Goal: Transaction & Acquisition: Purchase product/service

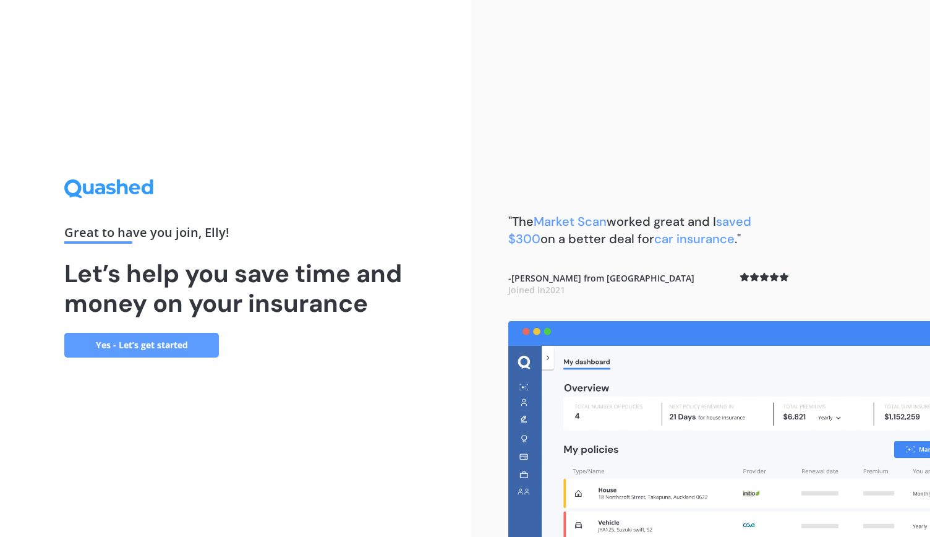
click at [204, 350] on link "Yes - Let’s get started" at bounding box center [141, 345] width 155 height 25
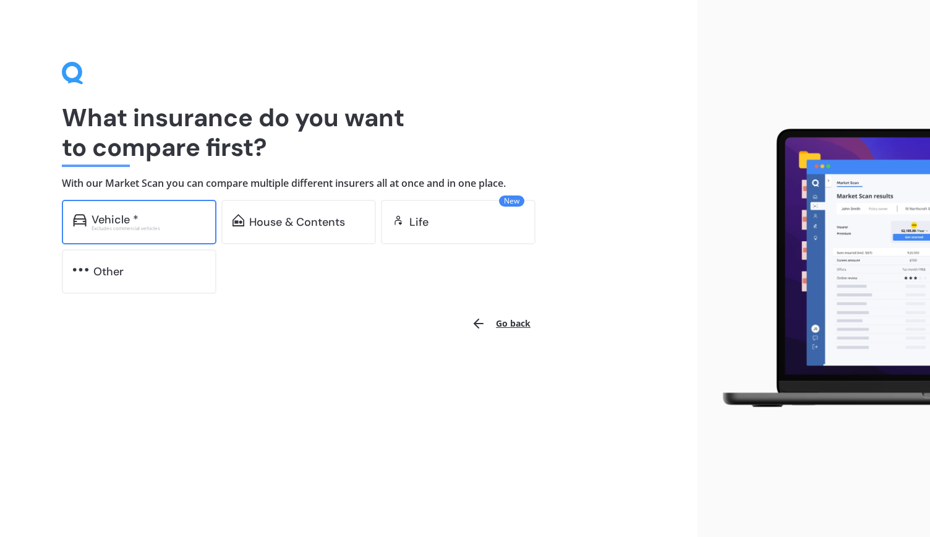
click at [138, 230] on div "Excludes commercial vehicles" at bounding box center [149, 228] width 114 height 5
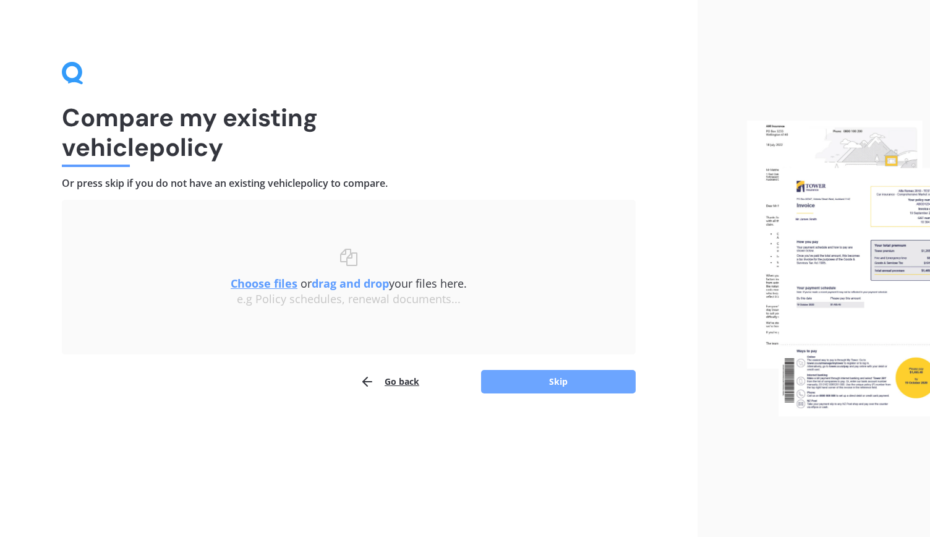
click at [586, 380] on button "Skip" at bounding box center [558, 382] width 155 height 24
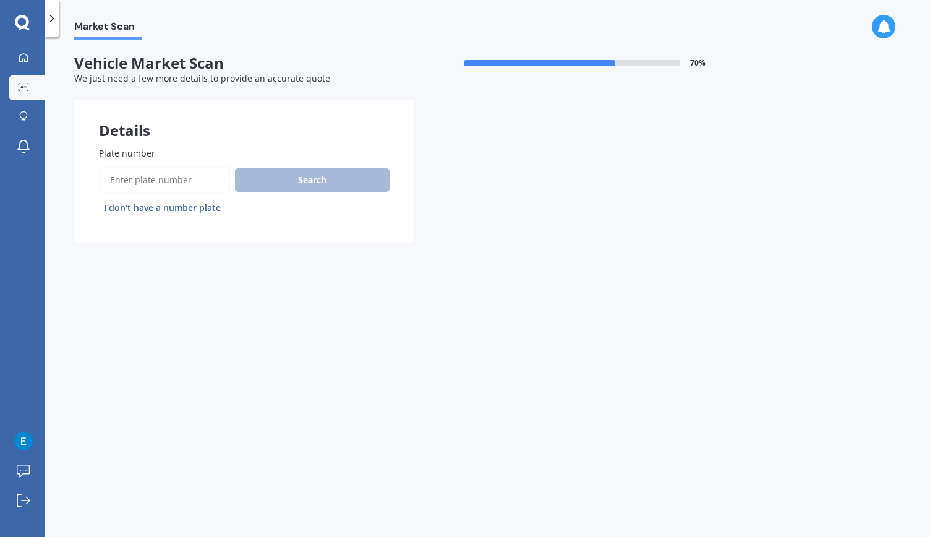
click at [186, 148] on label "Plate number" at bounding box center [242, 153] width 286 height 13
click at [186, 167] on input "Plate number" at bounding box center [164, 180] width 131 height 26
type input "HGT301"
click at [262, 183] on button "Search" at bounding box center [312, 180] width 155 height 24
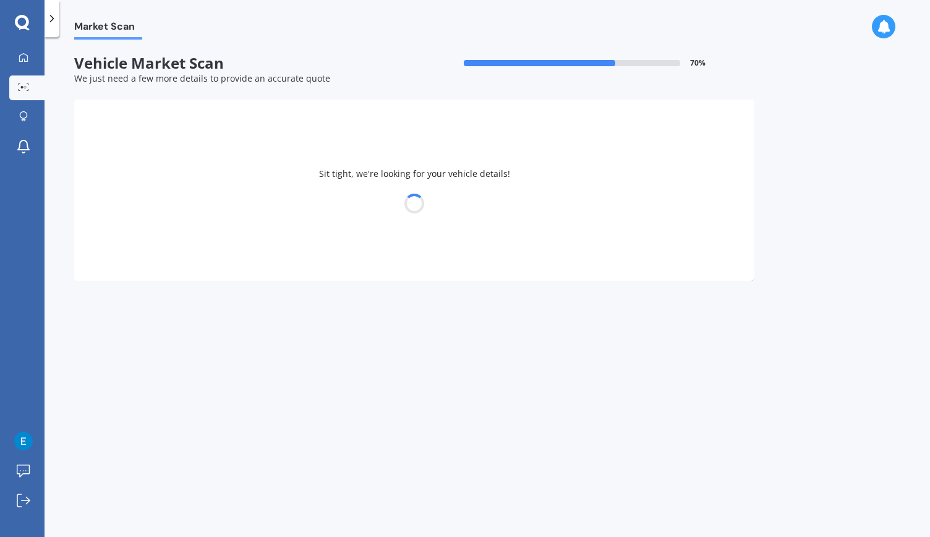
select select "TOYOTA"
select select "HIACE"
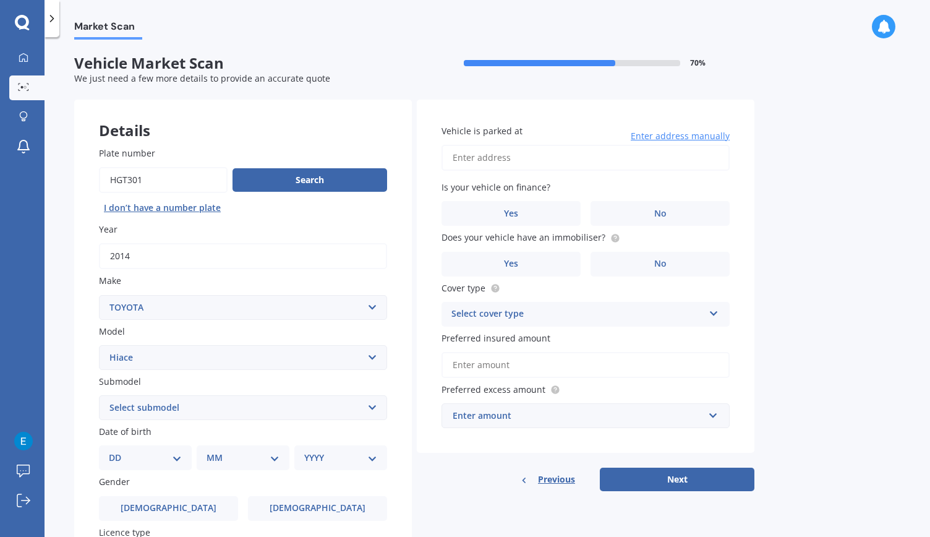
scroll to position [193, 0]
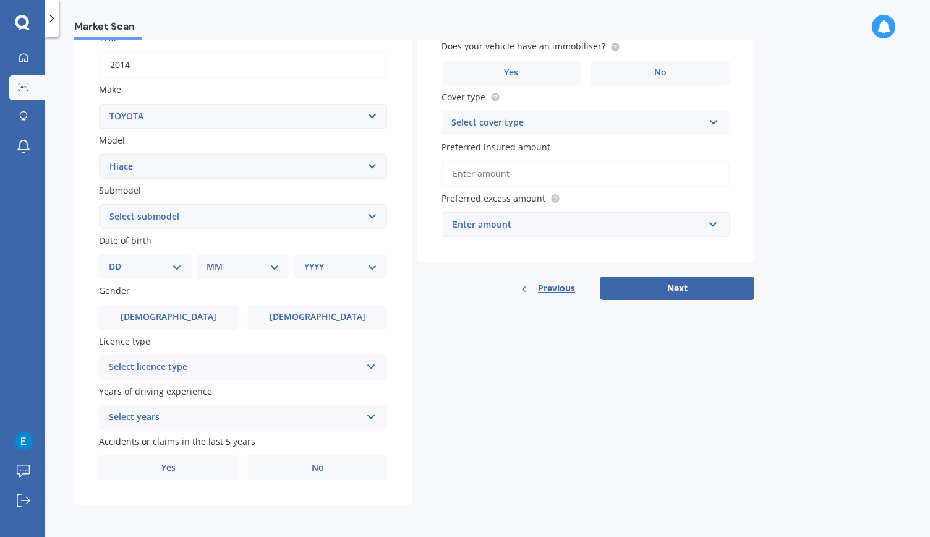
click at [217, 216] on select "Select submodel Diesel Light Van Turbo Diesel Turbo diesel 4WD Van Van petrol 4…" at bounding box center [243, 216] width 288 height 25
select select "LIGHT VAN"
click at [99, 204] on select "Select submodel Diesel Light Van Turbo Diesel Turbo diesel 4WD Van Van petrol 4…" at bounding box center [243, 216] width 288 height 25
click at [157, 263] on select "DD 01 02 03 04 05 06 07 08 09 10 11 12 13 14 15 16 17 18 19 20 21 22 23 24 25 2…" at bounding box center [145, 267] width 73 height 14
select select "08"
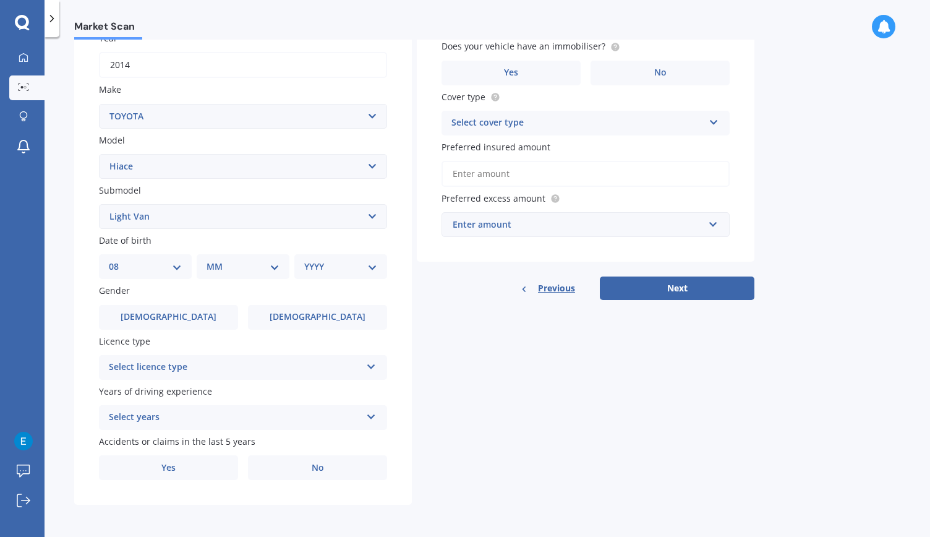
click at [119, 260] on select "DD 01 02 03 04 05 06 07 08 09 10 11 12 13 14 15 16 17 18 19 20 21 22 23 24 25 2…" at bounding box center [145, 267] width 73 height 14
click at [230, 265] on select "MM 01 02 03 04 05 06 07 08 09 10 11 12" at bounding box center [246, 267] width 68 height 14
select select "03"
click at [212, 260] on select "MM 01 02 03 04 05 06 07 08 09 10 11 12" at bounding box center [246, 267] width 68 height 14
click at [305, 264] on select "YYYY 2025 2024 2023 2022 2021 2020 2019 2018 2017 2016 2015 2014 2013 2012 2011…" at bounding box center [338, 267] width 68 height 14
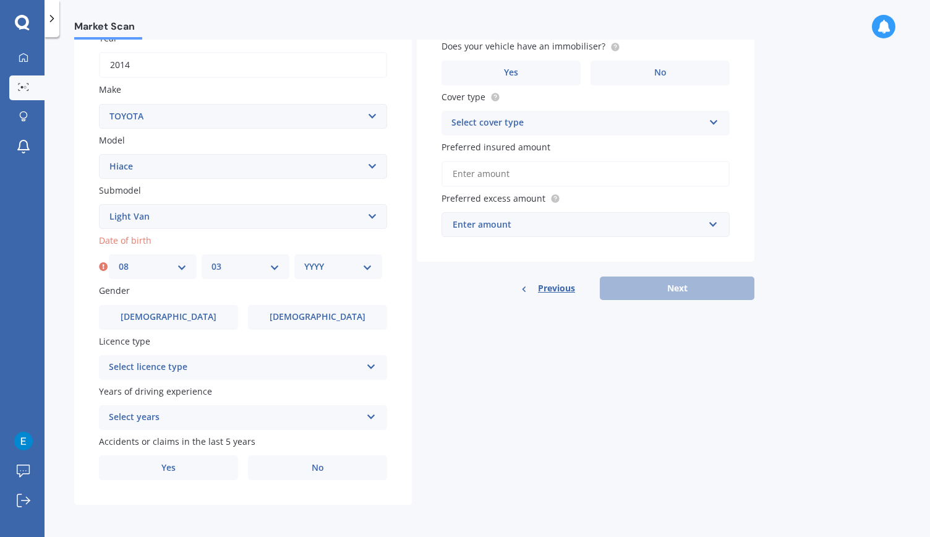
select select "1974"
click at [304, 260] on select "YYYY 2025 2024 2023 2022 2021 2020 2019 2018 2017 2016 2015 2014 2013 2012 2011…" at bounding box center [338, 267] width 68 height 14
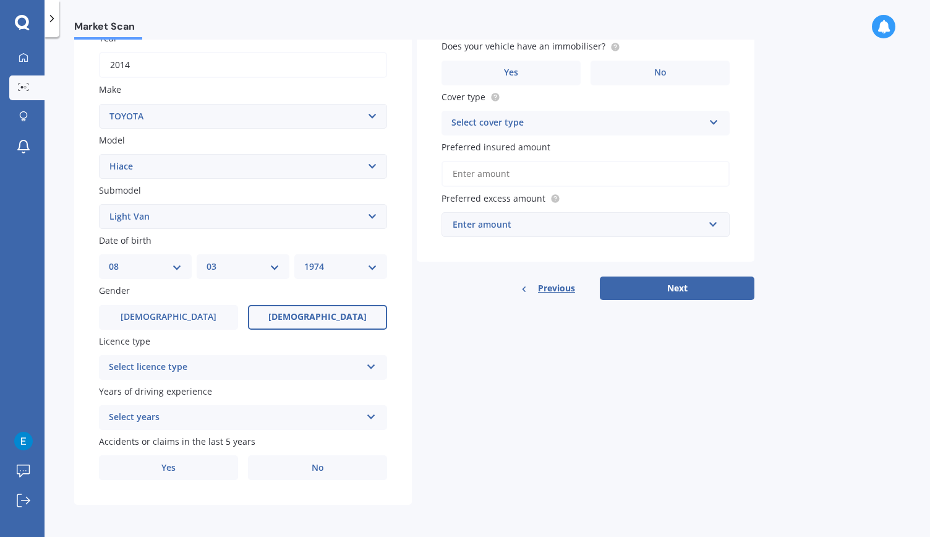
click at [275, 316] on label "[DEMOGRAPHIC_DATA]" at bounding box center [317, 317] width 139 height 25
click at [0, 0] on input "[DEMOGRAPHIC_DATA]" at bounding box center [0, 0] width 0 height 0
click at [223, 367] on div "Select licence type" at bounding box center [235, 367] width 252 height 15
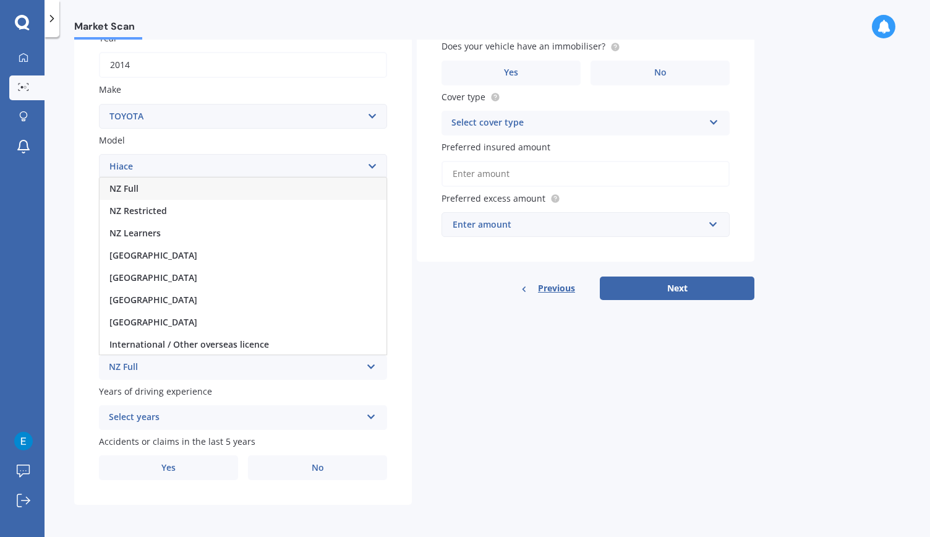
click at [141, 186] on div "NZ Full" at bounding box center [243, 189] width 287 height 22
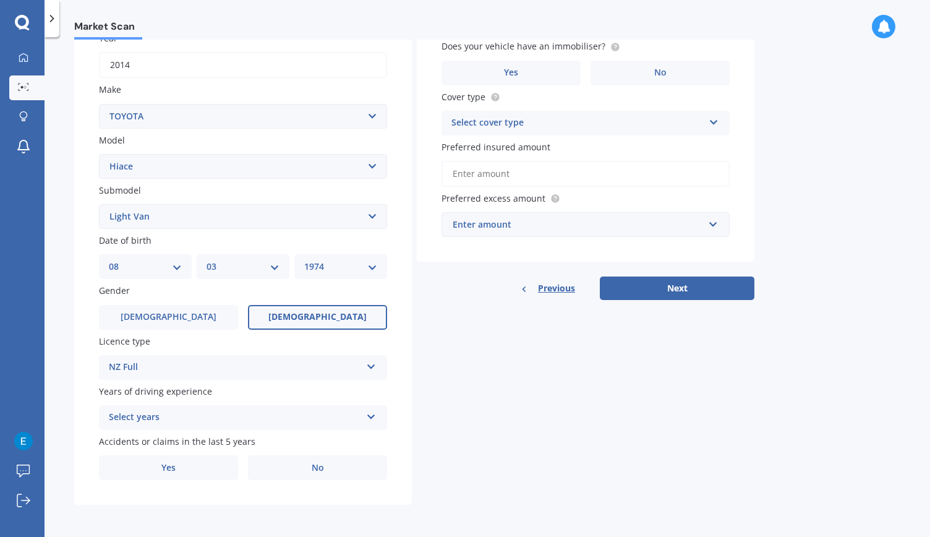
click at [172, 420] on div "Select years" at bounding box center [235, 417] width 252 height 15
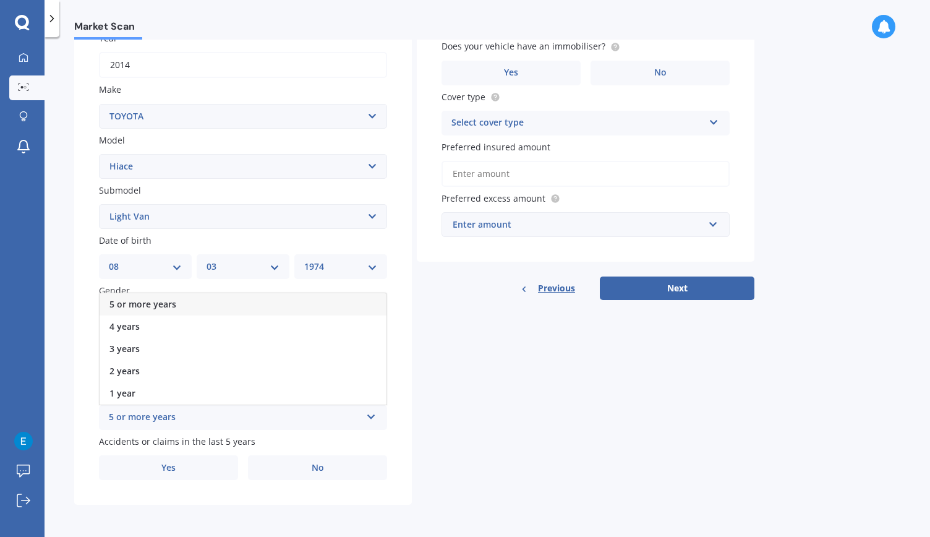
click at [170, 307] on span "5 or more years" at bounding box center [143, 304] width 67 height 12
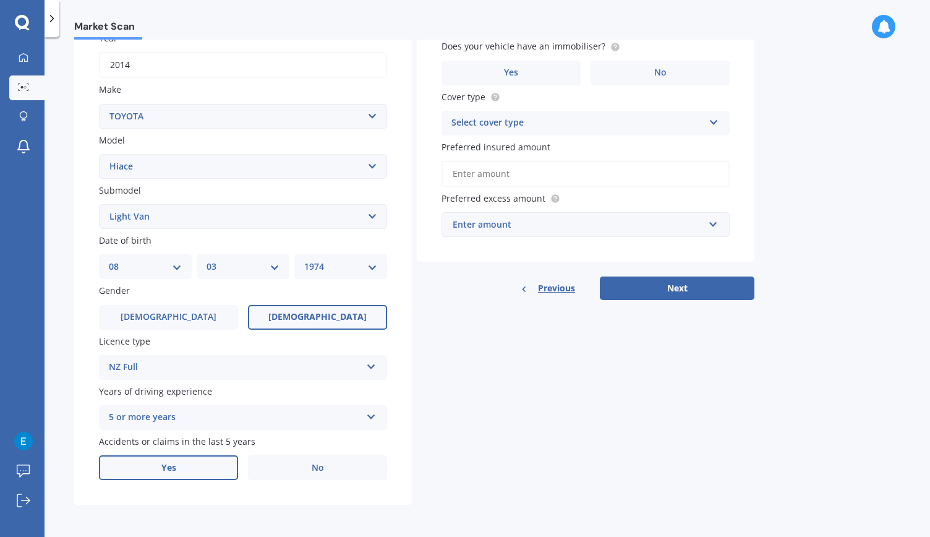
click at [194, 466] on label "Yes" at bounding box center [168, 467] width 139 height 25
click at [0, 0] on input "Yes" at bounding box center [0, 0] width 0 height 0
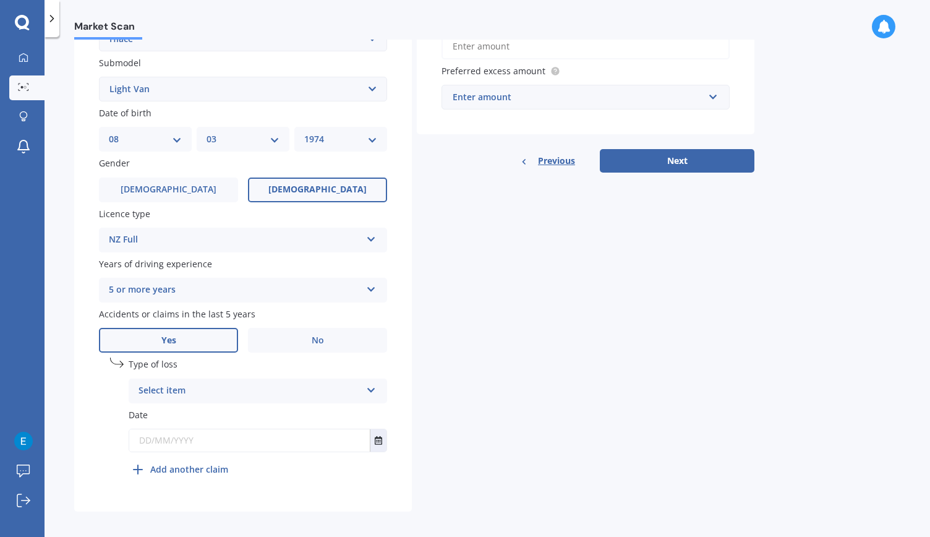
scroll to position [327, 0]
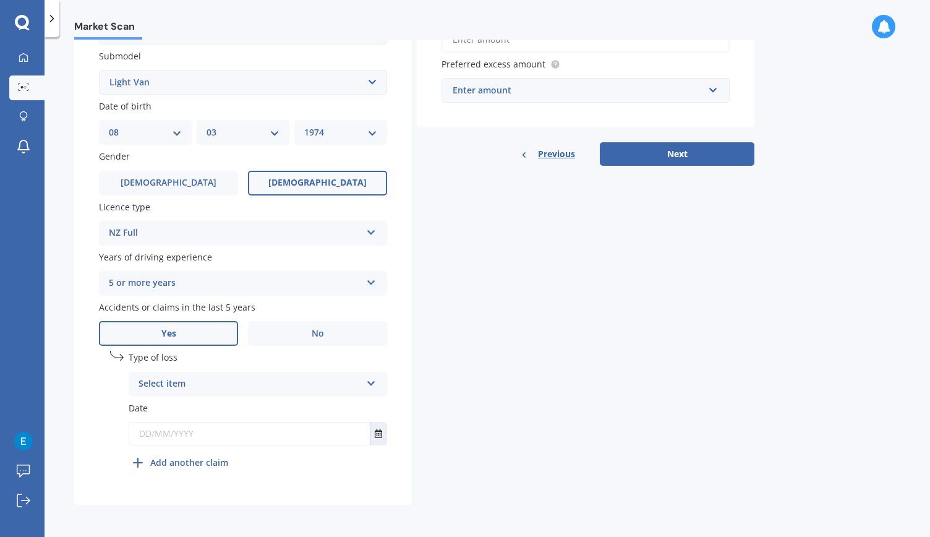
click at [199, 380] on div "Select item" at bounding box center [250, 384] width 223 height 15
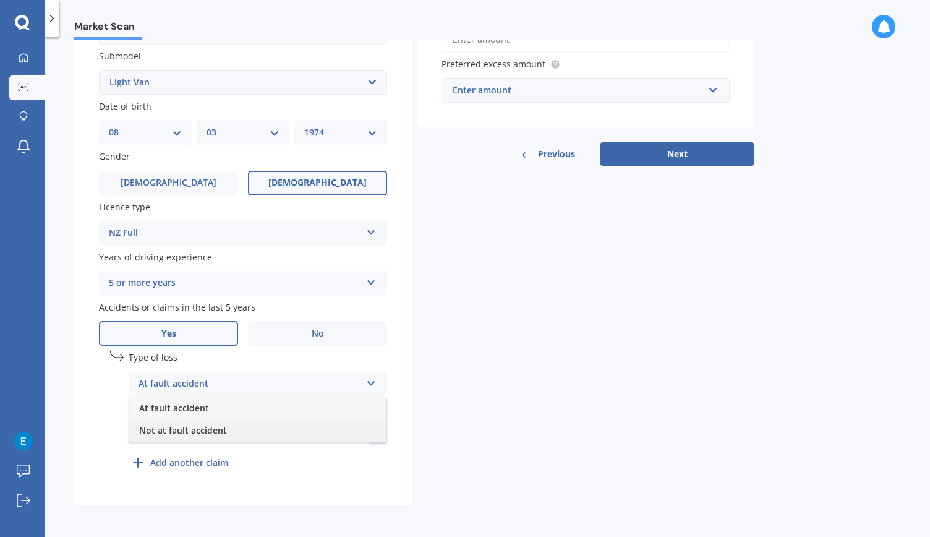
click at [214, 432] on span "Not at fault accident" at bounding box center [183, 430] width 88 height 12
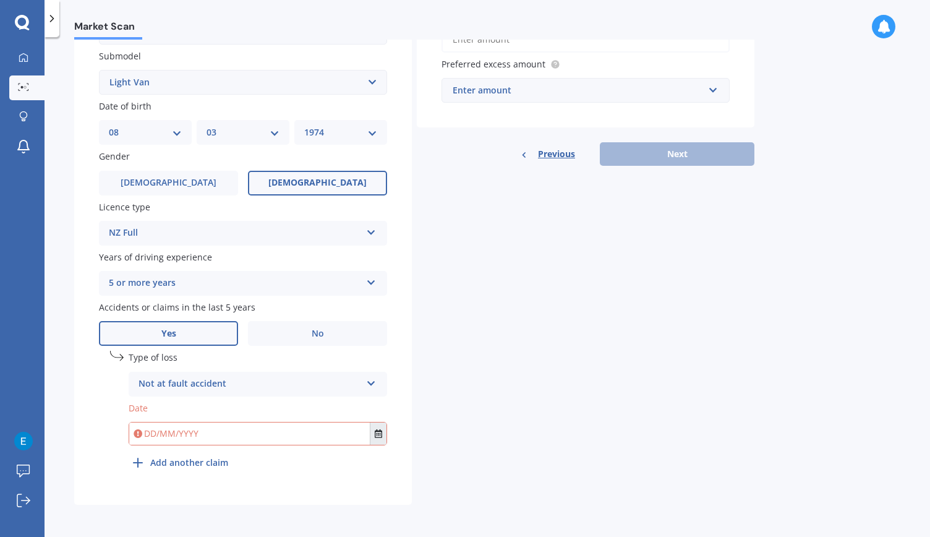
click at [384, 435] on button "Select date" at bounding box center [378, 434] width 17 height 22
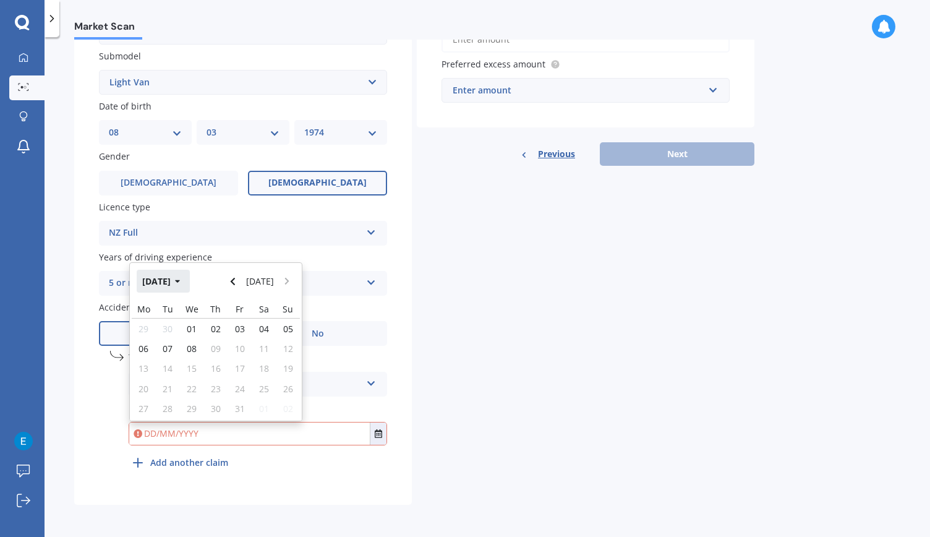
click at [181, 278] on icon "button" at bounding box center [178, 281] width 6 height 9
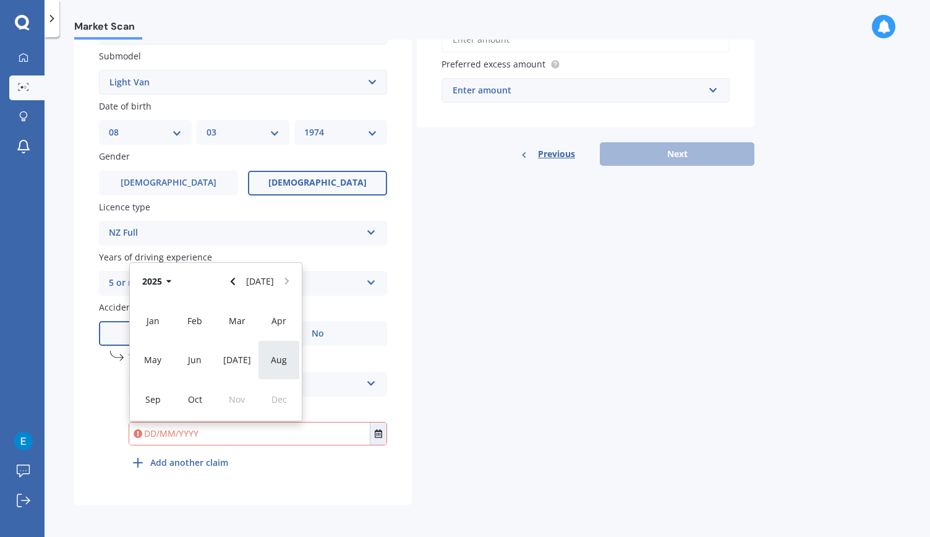
click at [269, 352] on div "Aug" at bounding box center [279, 359] width 42 height 39
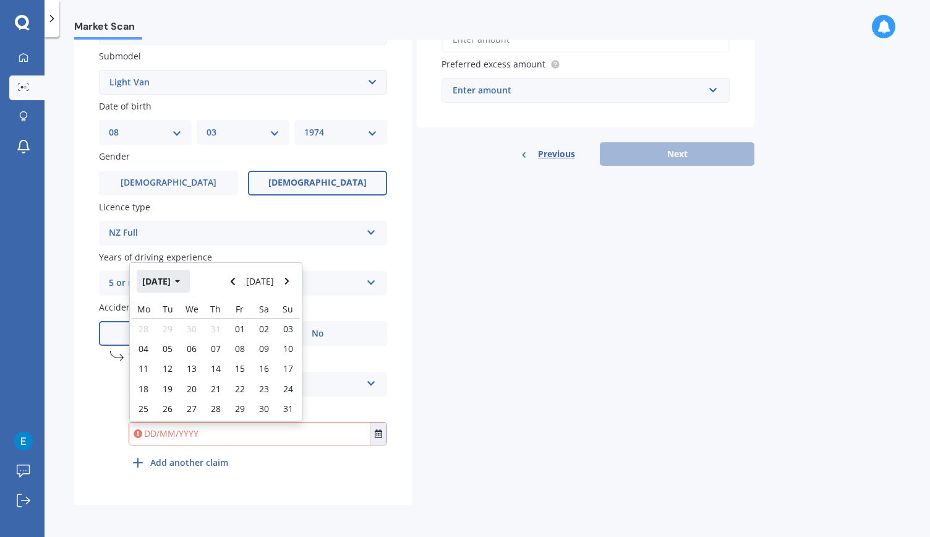
click at [190, 286] on button "[DATE]" at bounding box center [163, 281] width 53 height 22
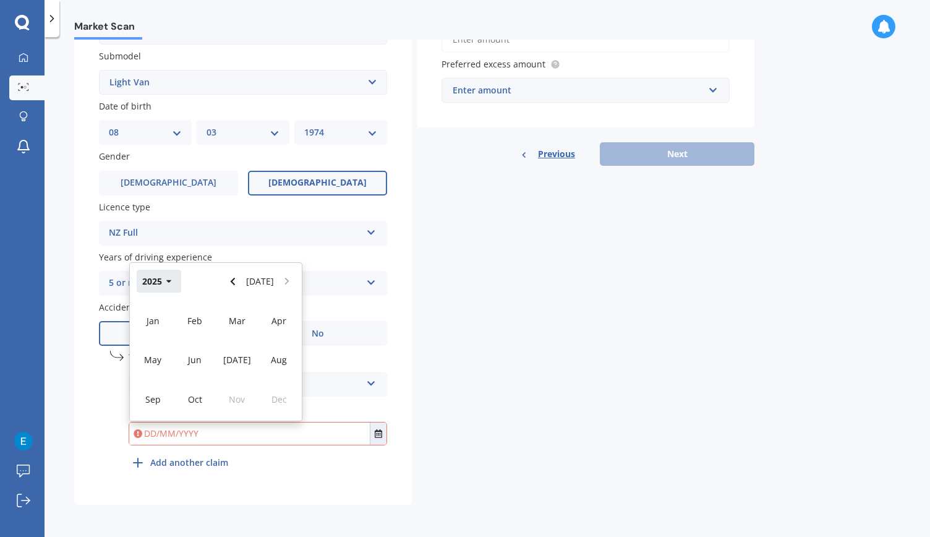
click at [171, 283] on icon "button" at bounding box center [169, 281] width 6 height 9
click at [168, 348] on div "2023" at bounding box center [153, 359] width 42 height 39
click at [537, 364] on div "Details Plate number Search I don’t have a number plate Year [DATE] Make Select…" at bounding box center [414, 139] width 681 height 731
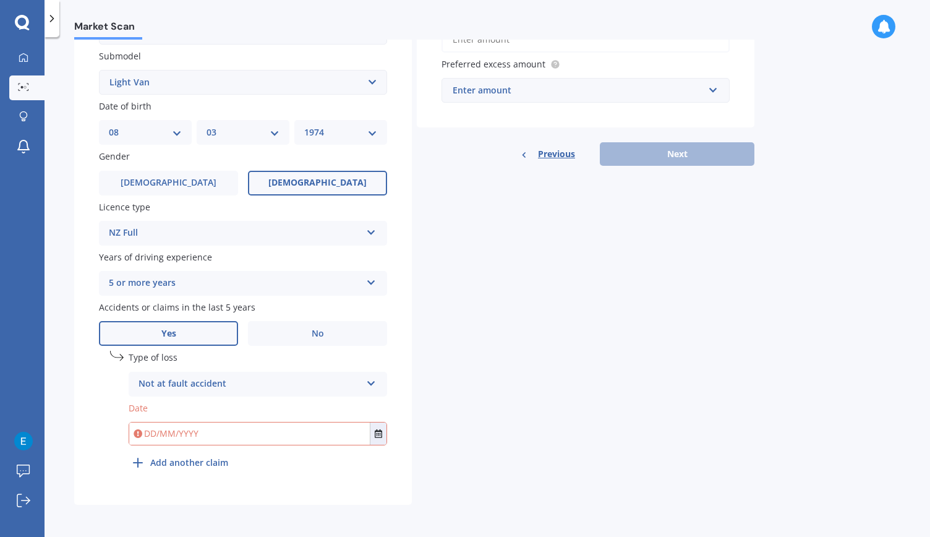
click at [213, 436] on input "text" at bounding box center [249, 434] width 241 height 22
type input "[DATE]"
click at [517, 376] on div "Details Plate number Search I don’t have a number plate Year [DATE] Make Select…" at bounding box center [414, 139] width 681 height 731
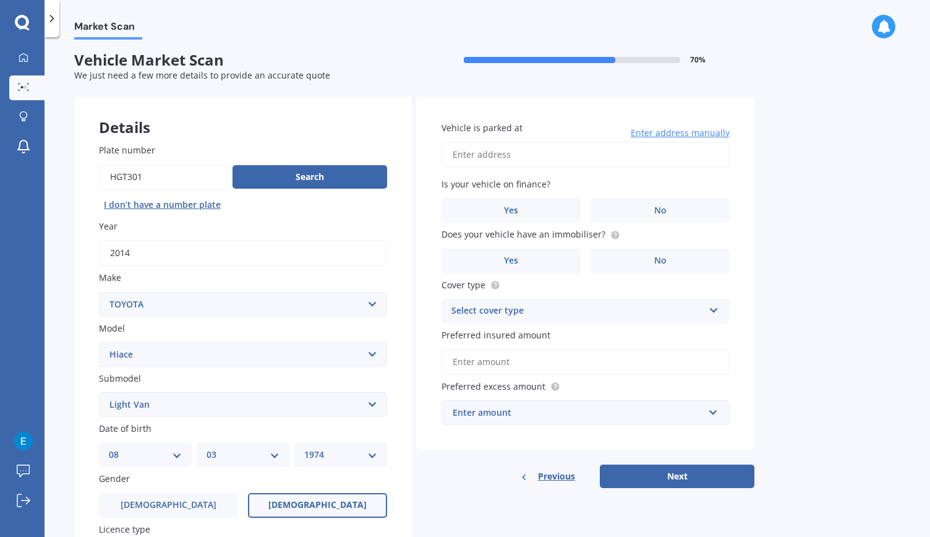
scroll to position [0, 0]
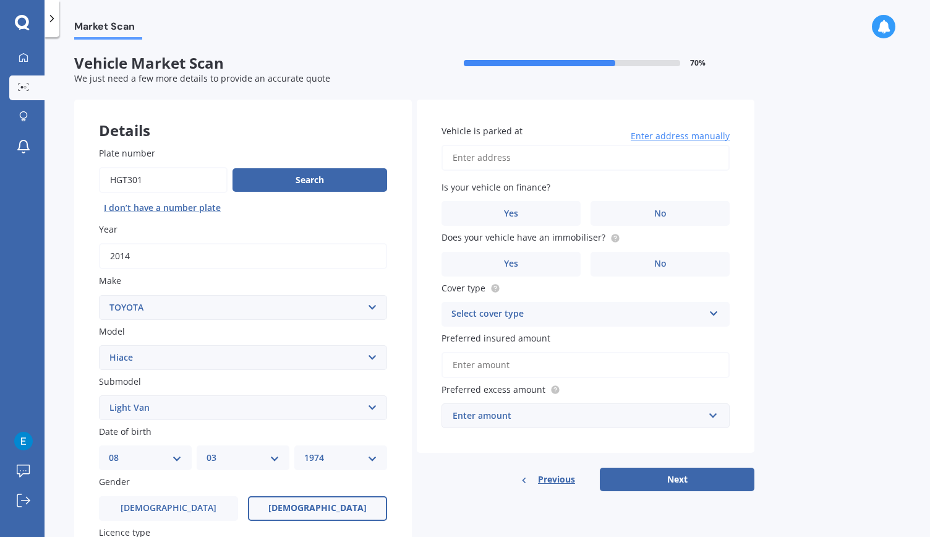
click at [522, 163] on input "Vehicle is parked at" at bounding box center [586, 158] width 288 height 26
type input "[STREET_ADDRESS]"
click at [648, 213] on label "No" at bounding box center [660, 213] width 139 height 25
click at [0, 0] on input "No" at bounding box center [0, 0] width 0 height 0
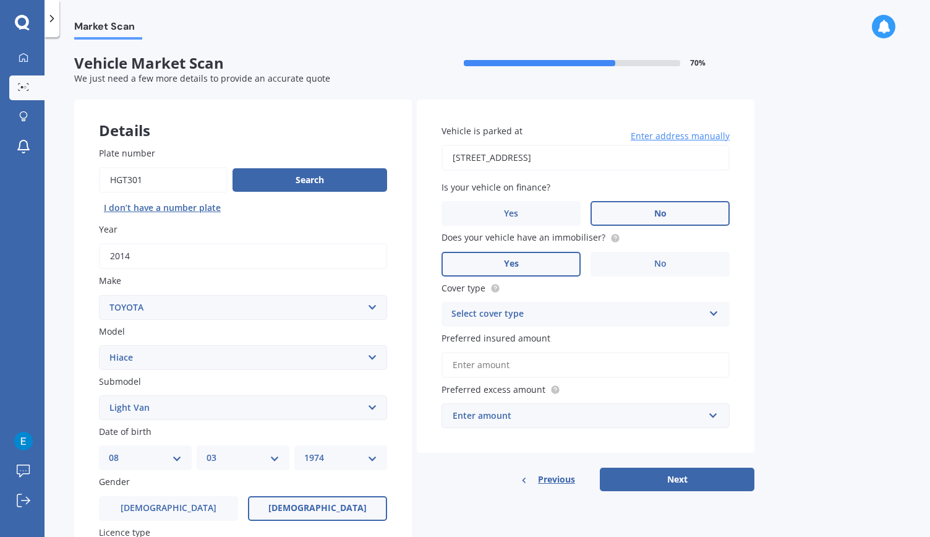
click at [547, 267] on label "Yes" at bounding box center [511, 264] width 139 height 25
click at [0, 0] on input "Yes" at bounding box center [0, 0] width 0 height 0
click at [517, 319] on div "Select cover type" at bounding box center [578, 314] width 252 height 15
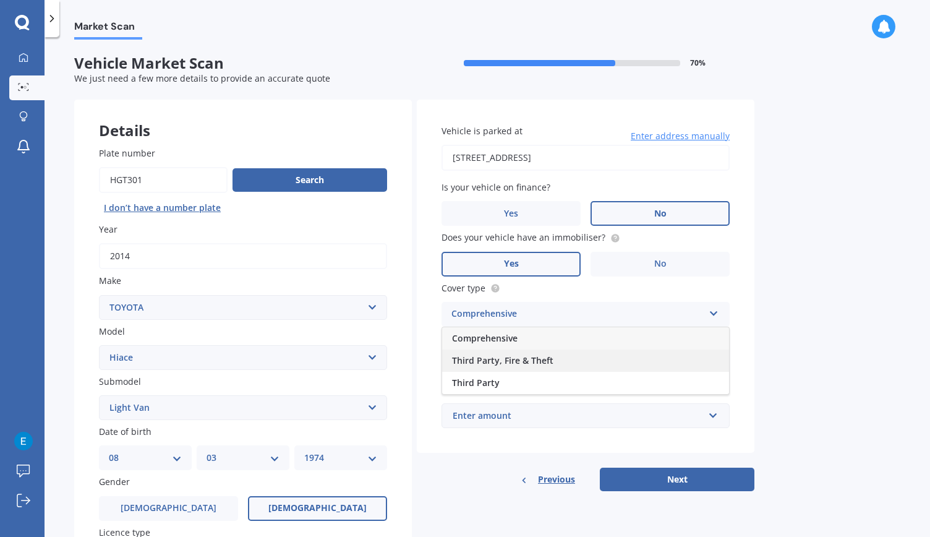
click at [528, 358] on span "Third Party, Fire & Theft" at bounding box center [502, 360] width 101 height 12
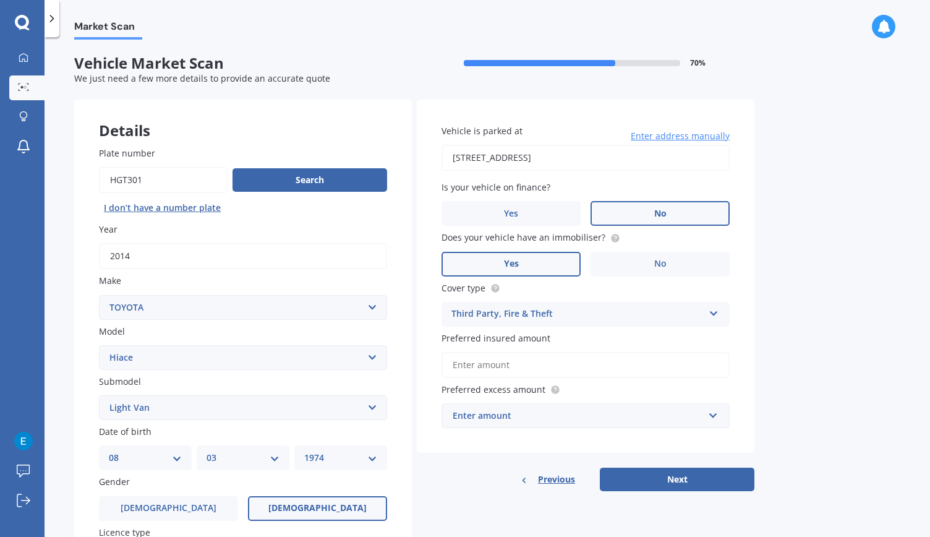
drag, startPoint x: 528, startPoint y: 364, endPoint x: 543, endPoint y: 357, distance: 16.3
click at [528, 364] on input "Preferred insured amount" at bounding box center [586, 365] width 288 height 26
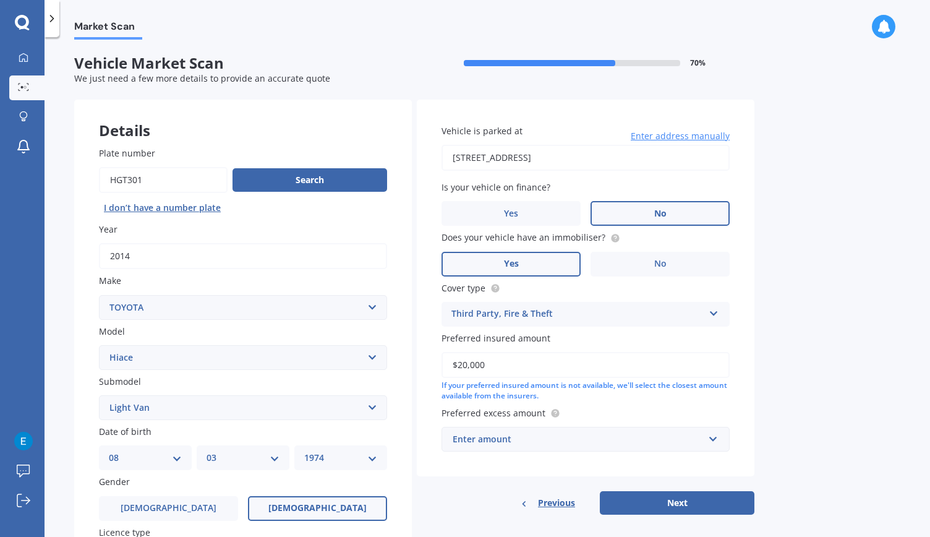
type input "$20,000"
click at [675, 442] on div "Enter amount" at bounding box center [578, 439] width 251 height 14
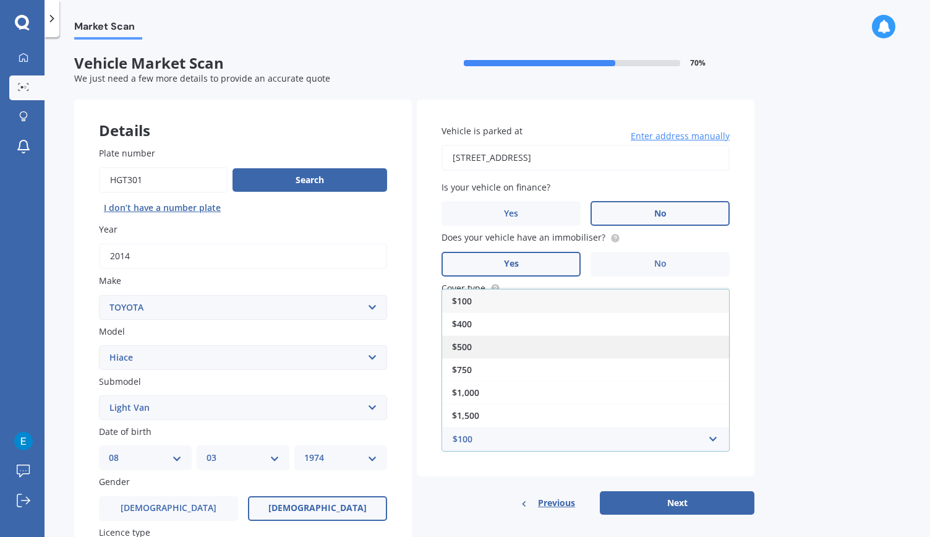
click at [504, 347] on div "$500" at bounding box center [585, 346] width 287 height 23
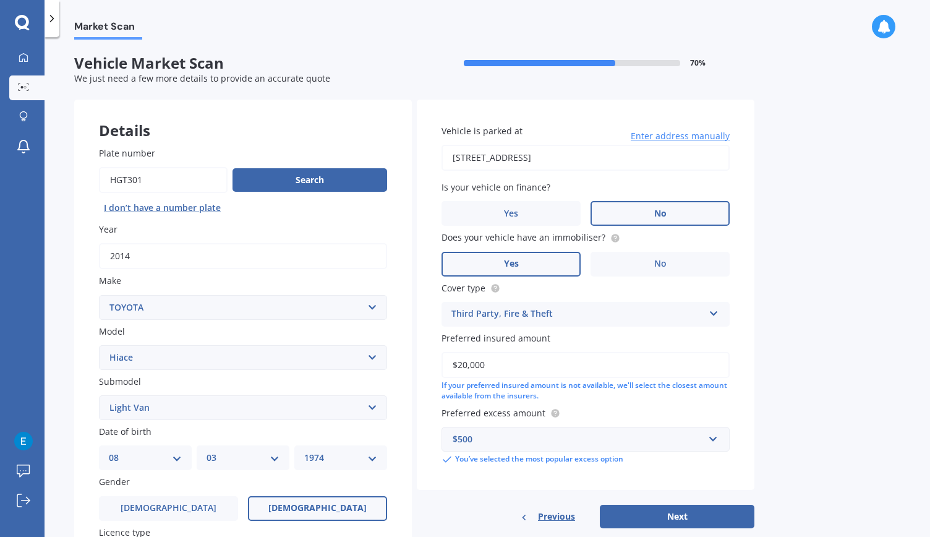
scroll to position [309, 0]
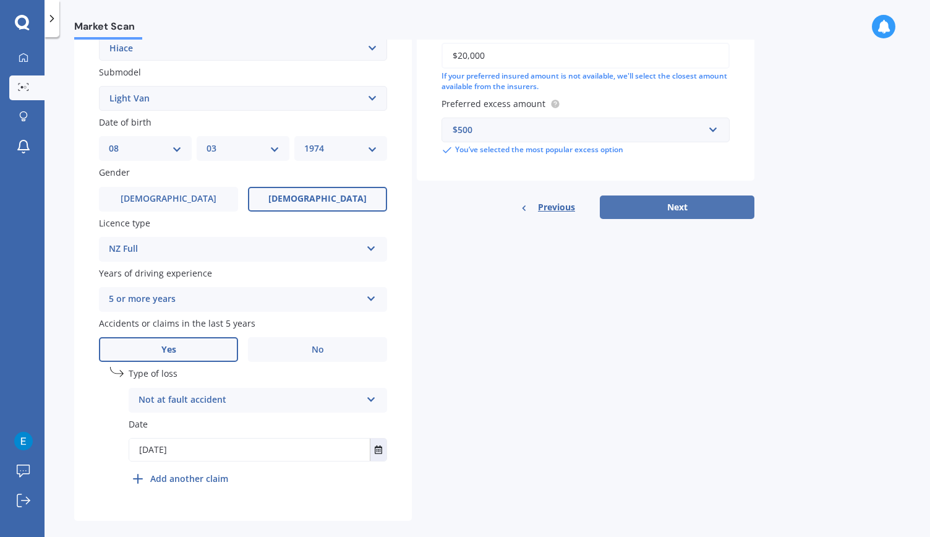
click at [662, 208] on button "Next" at bounding box center [677, 207] width 155 height 24
select select "08"
select select "03"
select select "1974"
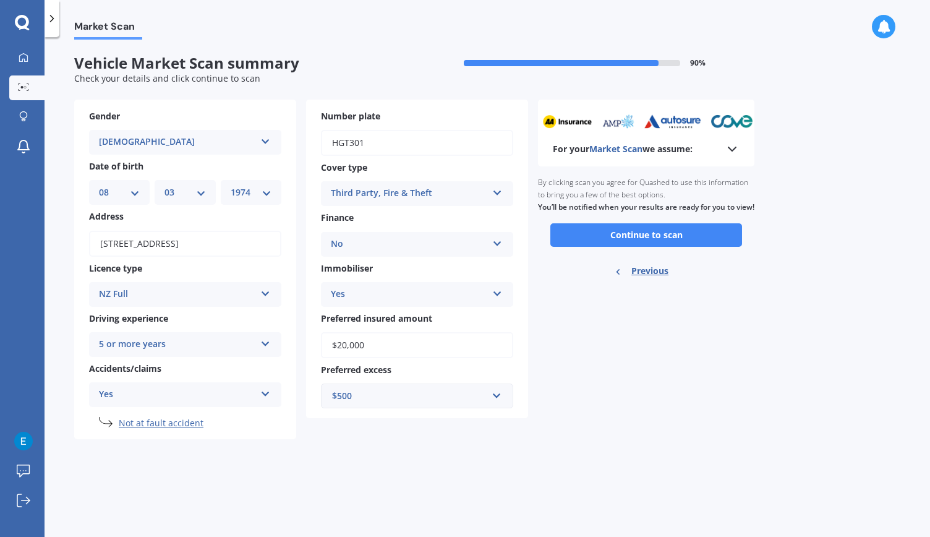
scroll to position [0, 0]
click at [367, 346] on input "$20,000" at bounding box center [417, 345] width 192 height 26
type input "$20,500"
click at [692, 445] on form "Vehicle Market Scan summary 90 % Check your details and click continue to scan …" at bounding box center [414, 251] width 681 height 395
click at [661, 247] on button "Continue to scan" at bounding box center [647, 235] width 192 height 24
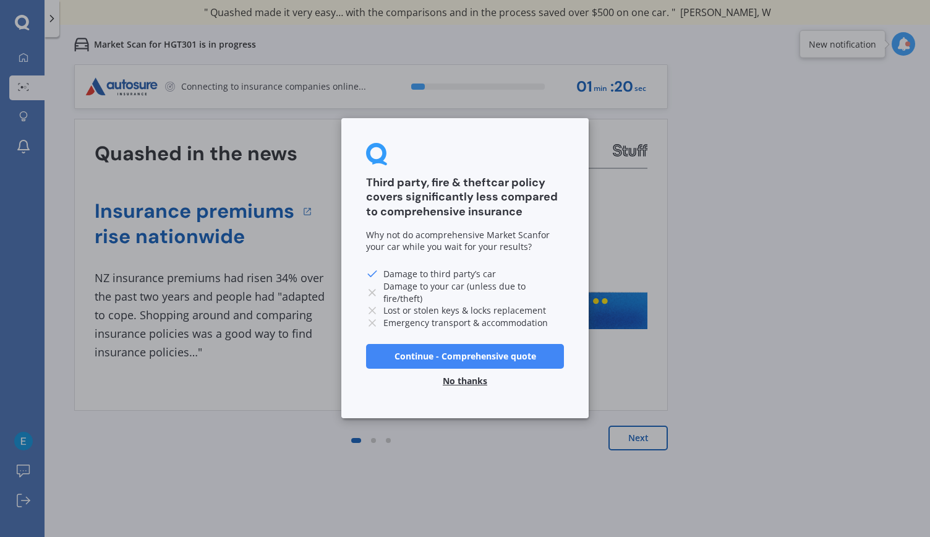
click at [462, 377] on button "No thanks" at bounding box center [465, 381] width 59 height 25
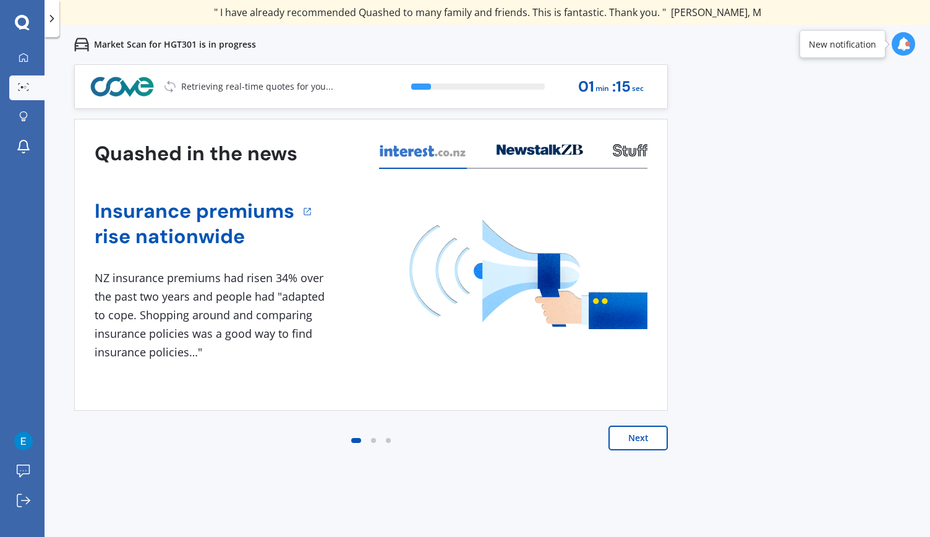
click at [635, 435] on button "Next" at bounding box center [638, 438] width 59 height 25
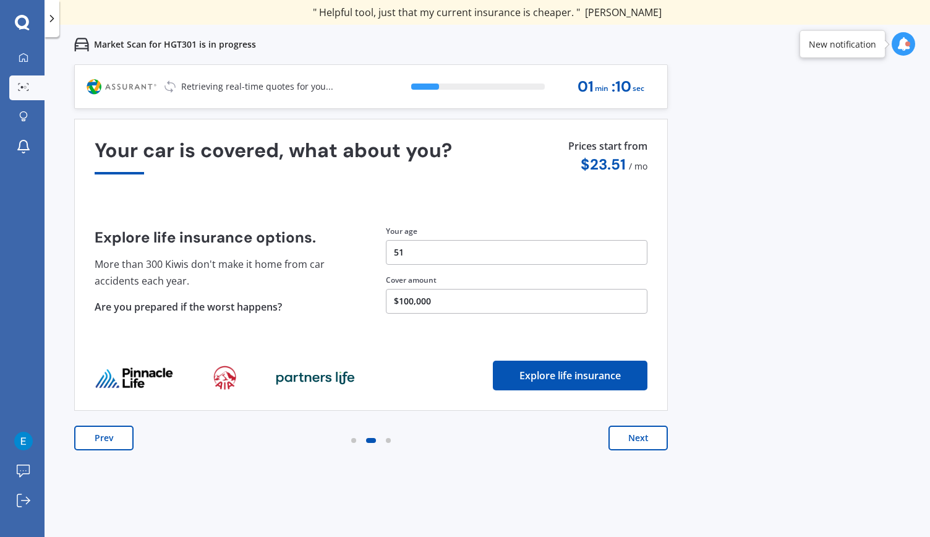
click at [449, 301] on button "$100,000" at bounding box center [517, 301] width 262 height 25
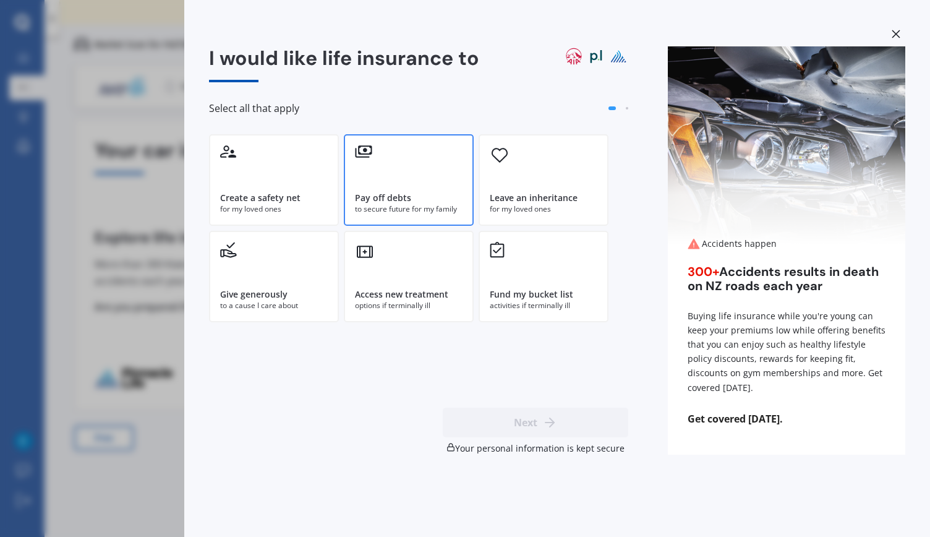
click at [436, 187] on div "Pay off debts to secure future for my family" at bounding box center [409, 180] width 130 height 92
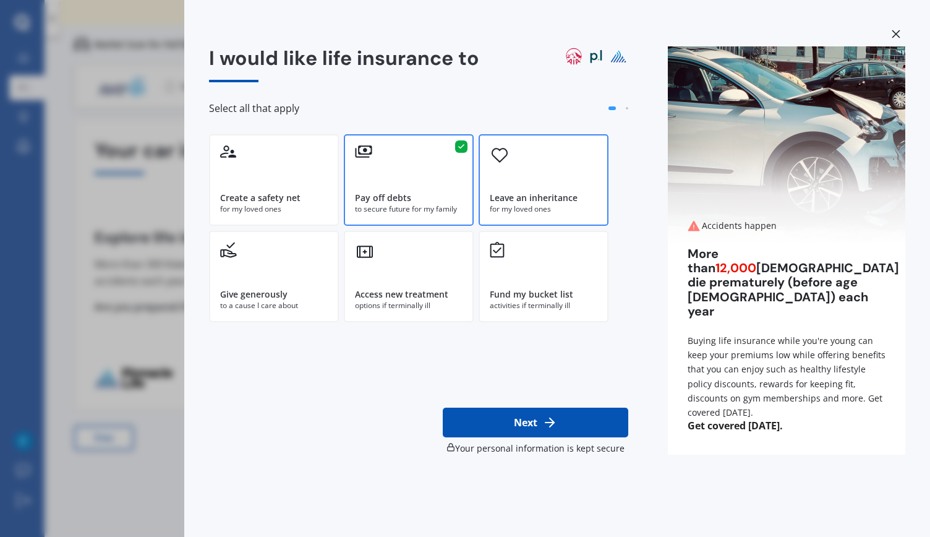
click at [500, 174] on div "Leave an inheritance for my loved ones" at bounding box center [544, 180] width 130 height 92
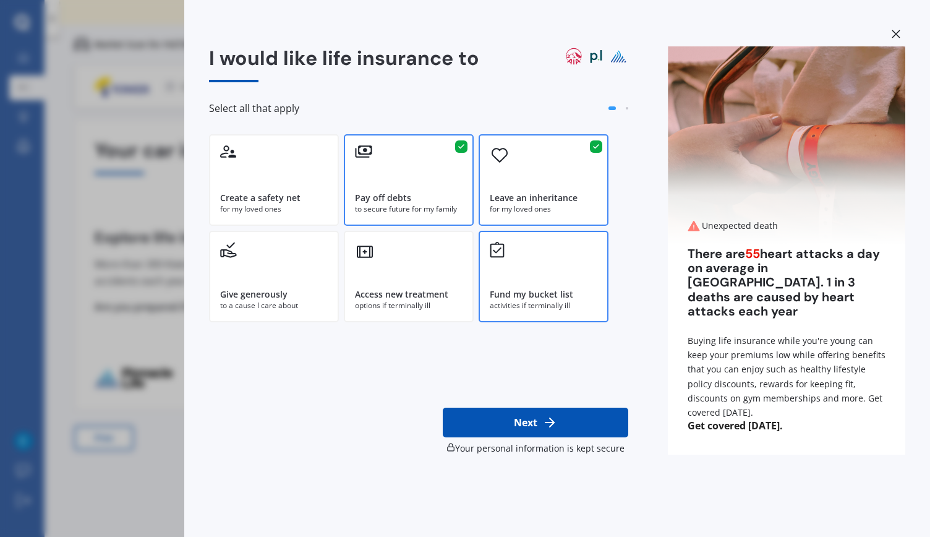
click at [501, 251] on icon at bounding box center [497, 250] width 15 height 16
click at [525, 425] on button "Next" at bounding box center [536, 423] width 186 height 30
select select "08"
select select "03"
select select "1974"
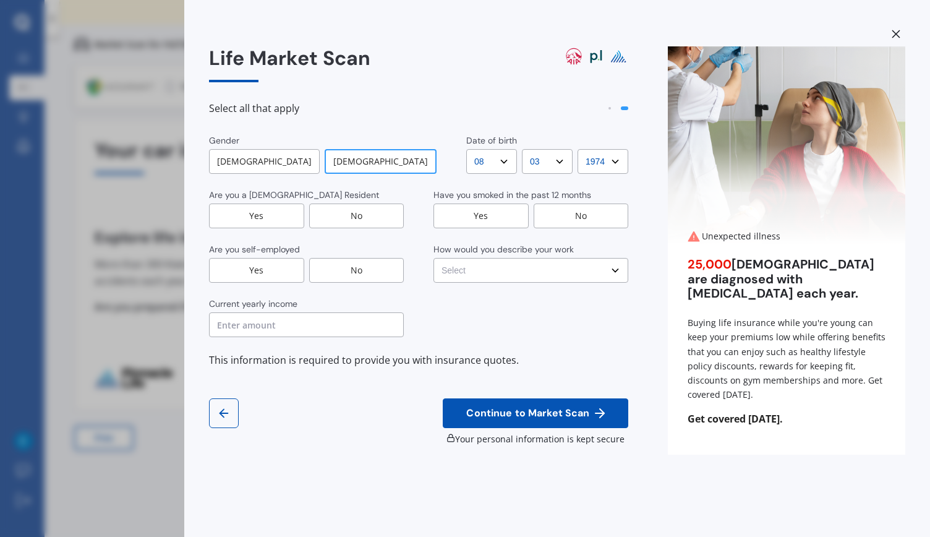
click at [371, 163] on div "[DEMOGRAPHIC_DATA]" at bounding box center [381, 161] width 112 height 25
click at [285, 213] on div "Yes" at bounding box center [256, 216] width 95 height 25
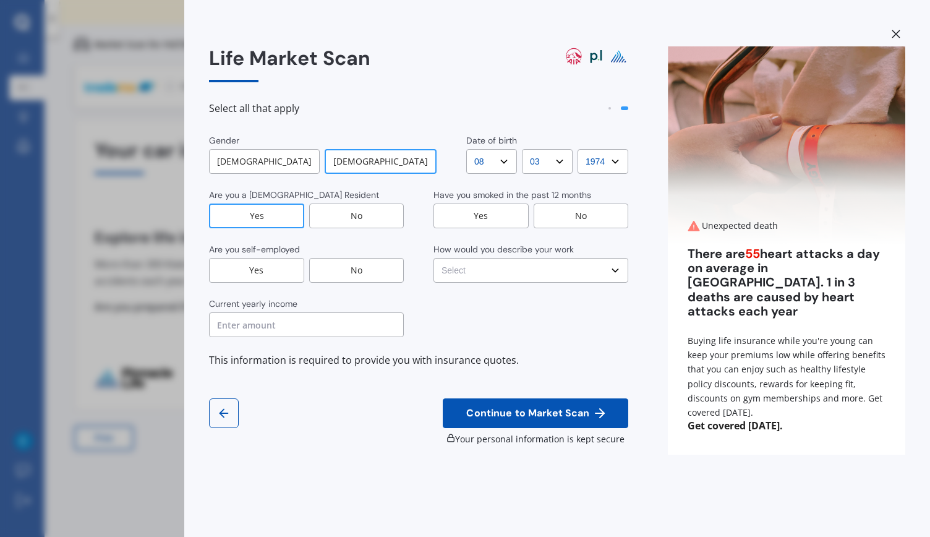
click at [335, 269] on div "No" at bounding box center [356, 270] width 95 height 25
click at [337, 321] on input "text" at bounding box center [306, 324] width 195 height 25
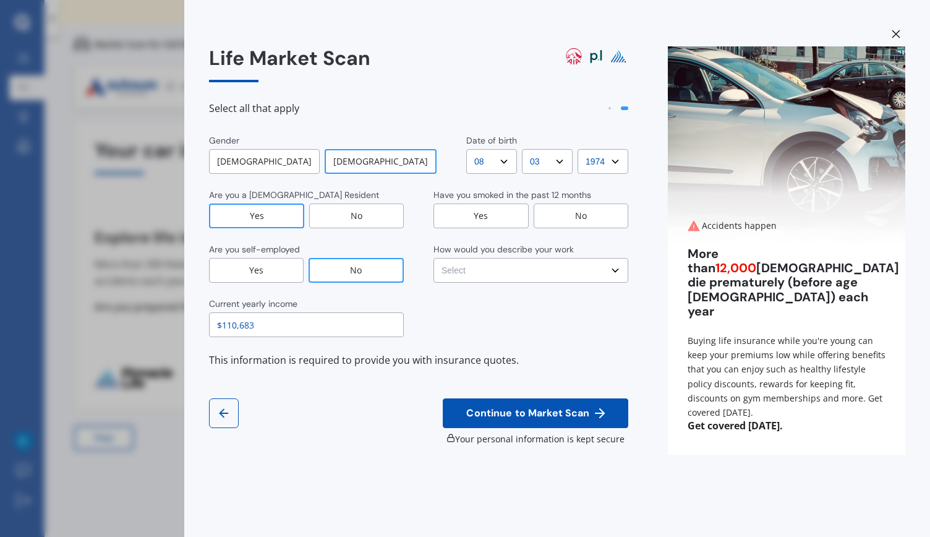
type input "$110,683"
click at [569, 217] on div "No" at bounding box center [581, 216] width 95 height 25
click at [554, 267] on select "Select No manual work e.g. lawyer, consultant, engineer Light manual work [PERS…" at bounding box center [531, 270] width 195 height 25
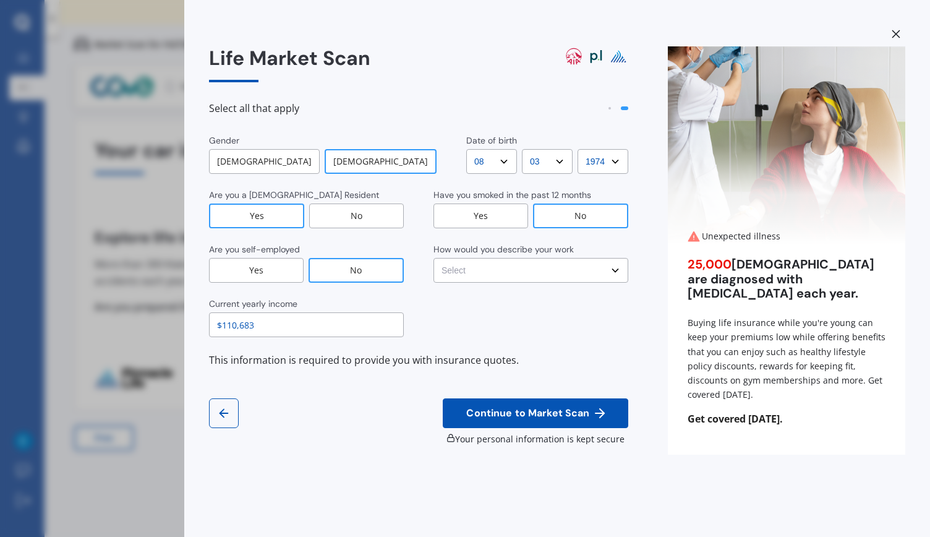
select select "No manual work e.g. lawyer, consultant, engineer"
click at [434, 258] on select "Select No manual work e.g. lawyer, consultant, engineer Light manual work [PERS…" at bounding box center [531, 270] width 195 height 25
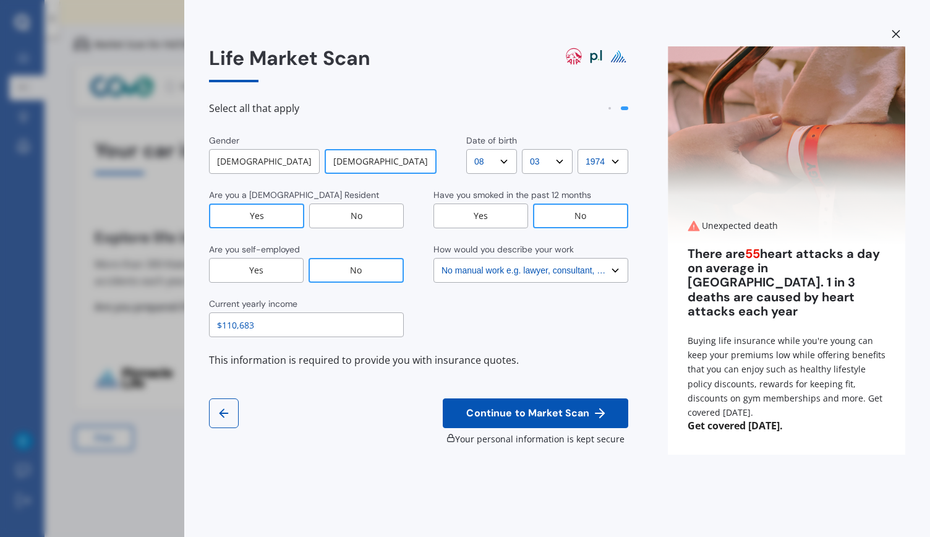
click at [535, 408] on span "Continue to Market Scan" at bounding box center [528, 414] width 128 height 12
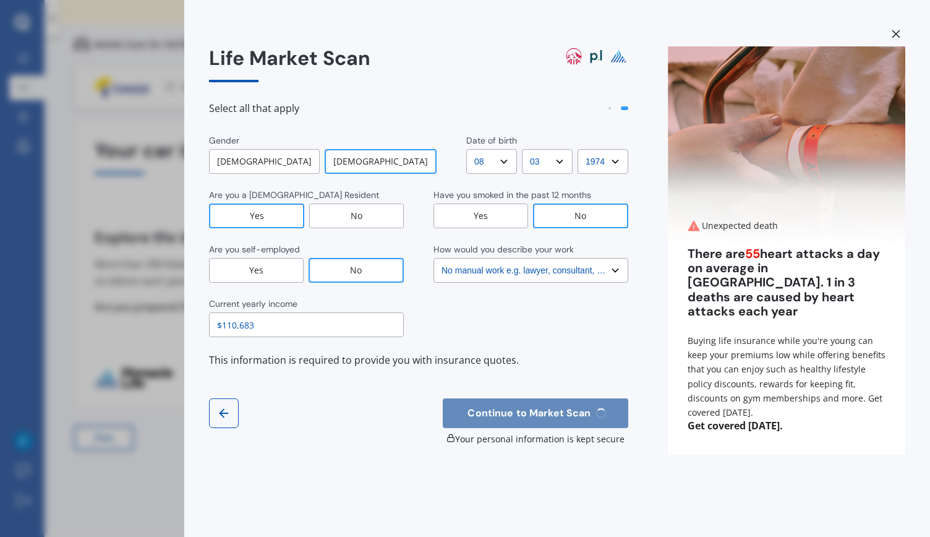
click at [545, 269] on select "Select No manual work e.g. lawyer, consultant, engineer Light manual work [PERS…" at bounding box center [531, 270] width 195 height 25
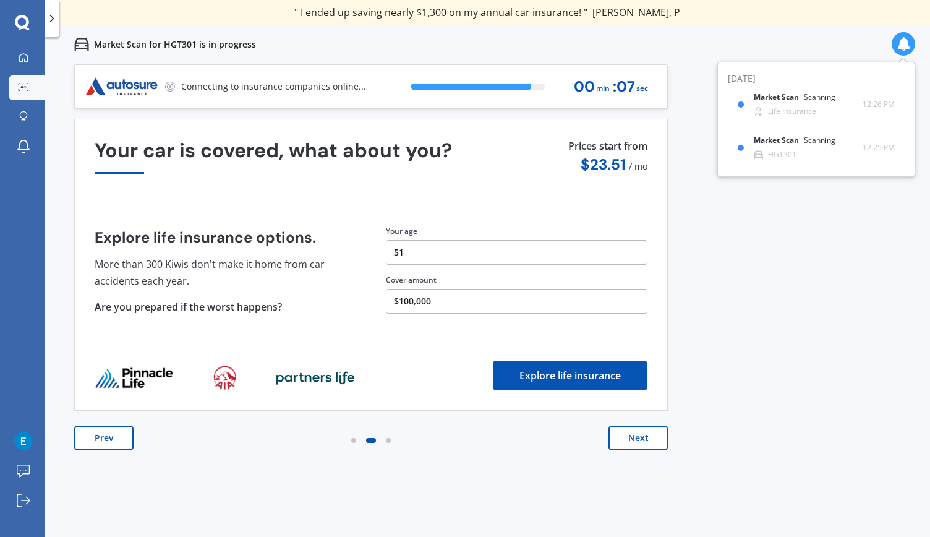
click at [647, 436] on button "Next" at bounding box center [638, 438] width 59 height 25
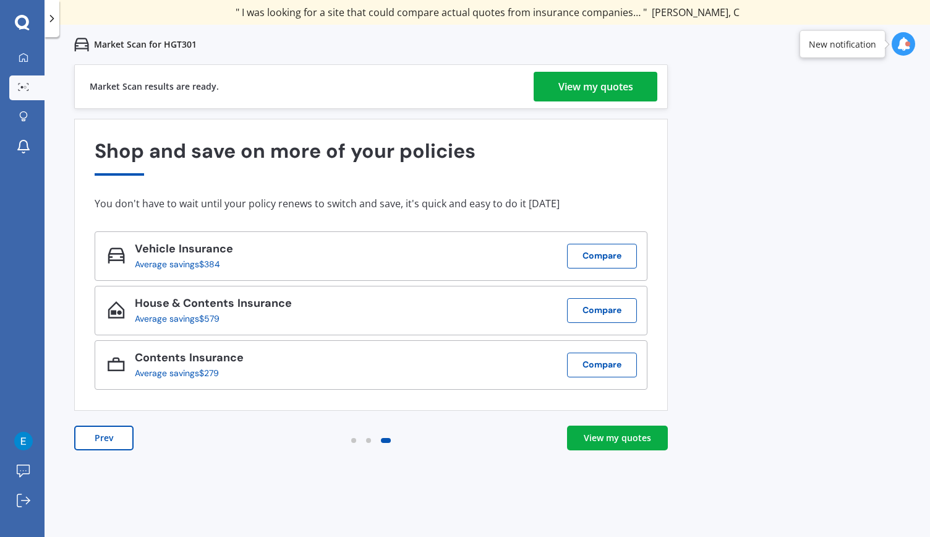
click at [616, 89] on div "View my quotes" at bounding box center [596, 87] width 75 height 30
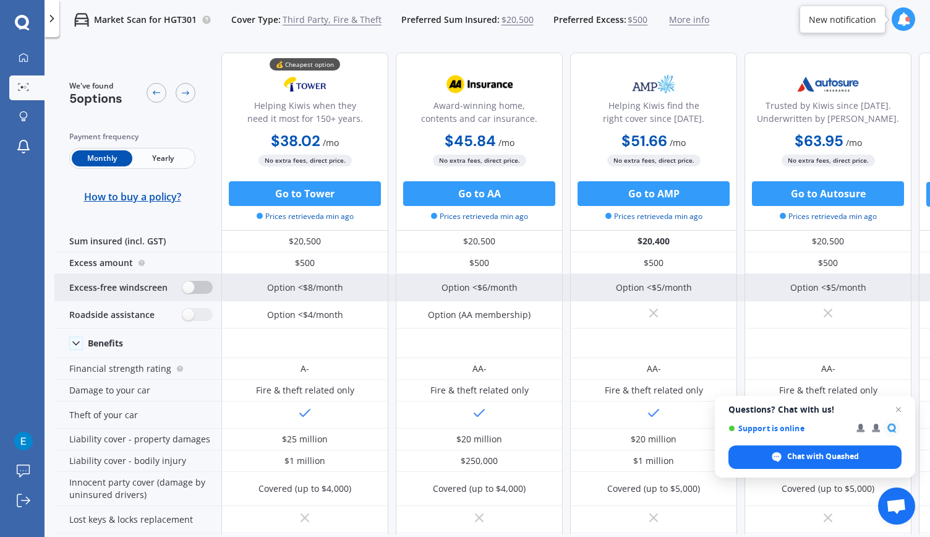
click at [205, 283] on label at bounding box center [198, 287] width 30 height 13
radio input "true"
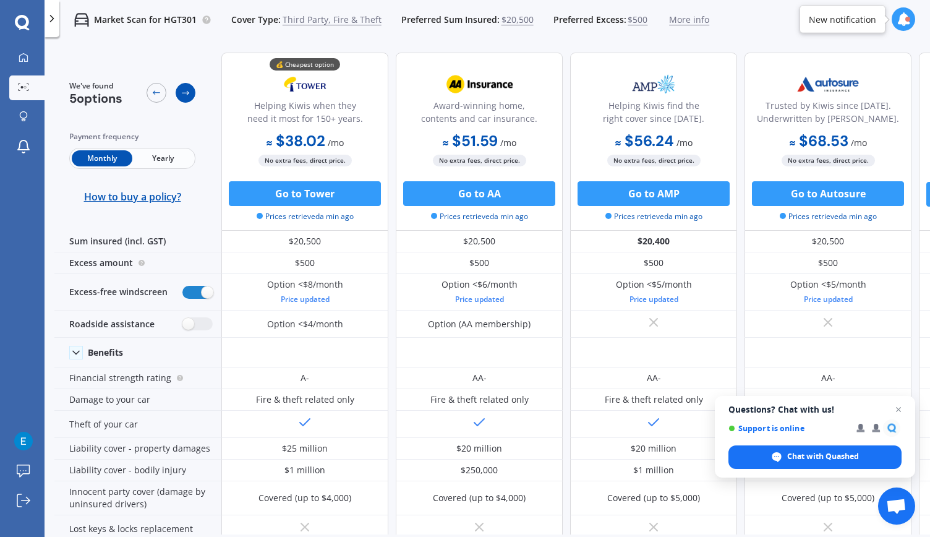
click at [193, 95] on div at bounding box center [186, 93] width 20 height 20
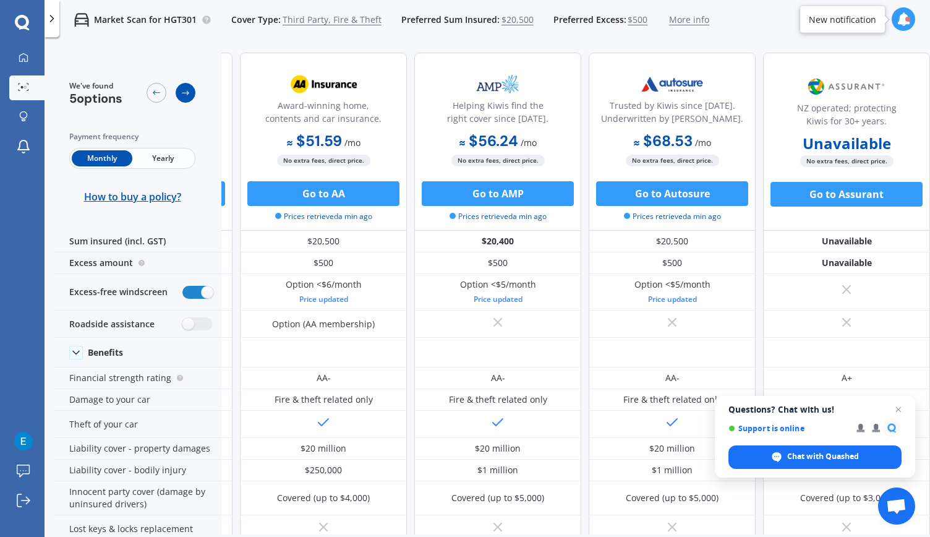
scroll to position [0, 162]
click at [161, 93] on icon at bounding box center [157, 93] width 10 height 10
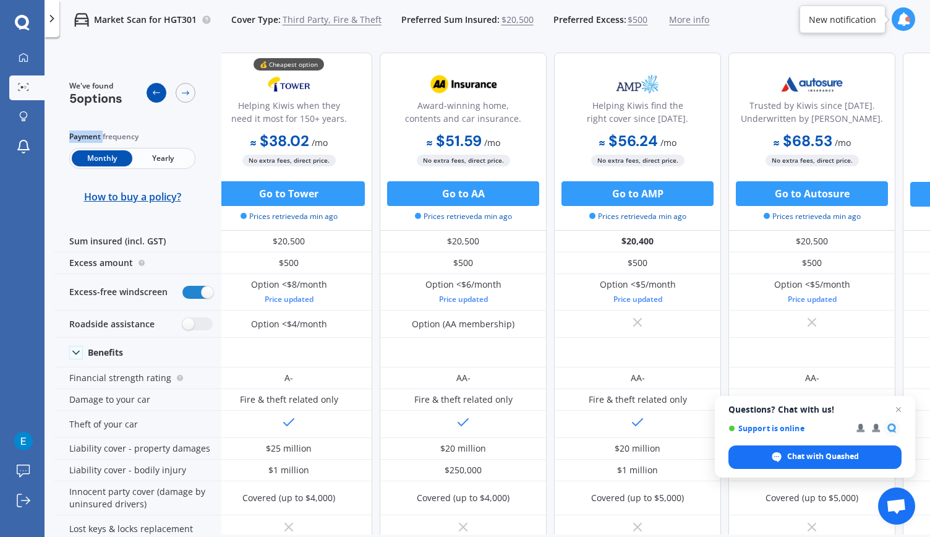
click at [161, 93] on icon at bounding box center [157, 93] width 10 height 10
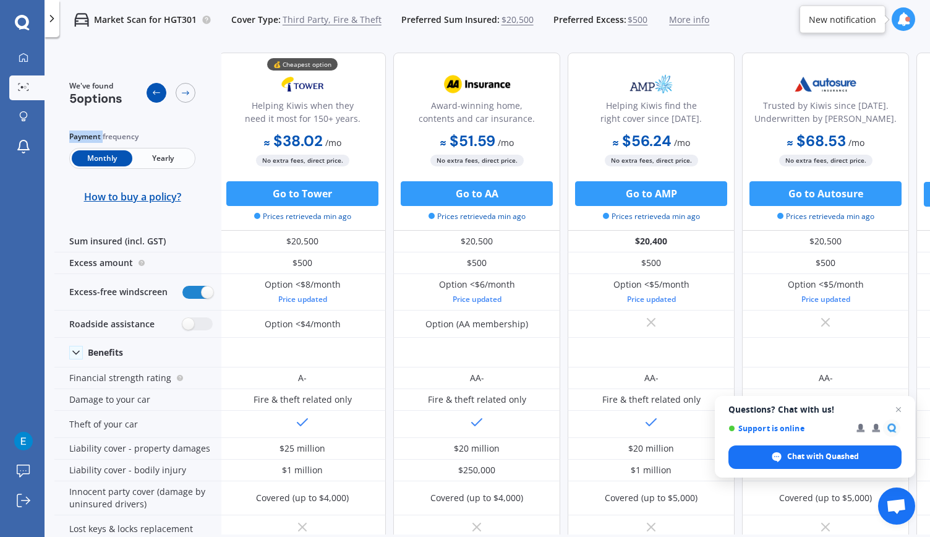
scroll to position [0, 0]
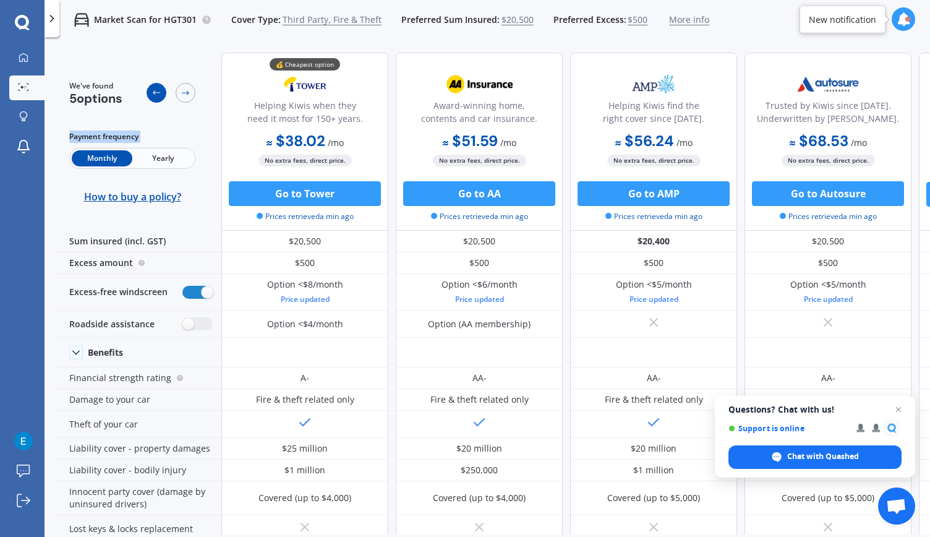
click at [161, 93] on icon at bounding box center [157, 93] width 10 height 10
click at [83, 20] on img at bounding box center [81, 19] width 15 height 15
click at [31, 51] on link "My Dashboard" at bounding box center [26, 58] width 35 height 25
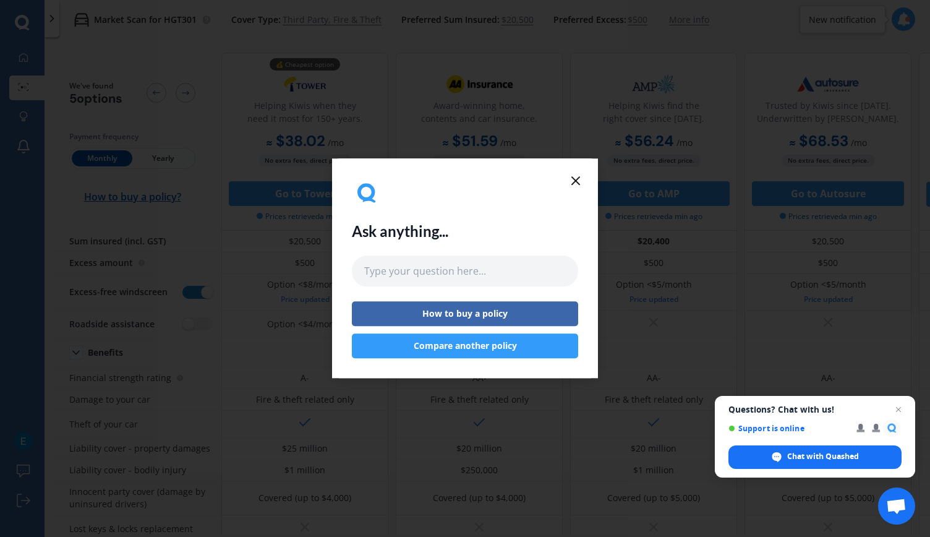
click at [573, 181] on icon at bounding box center [576, 180] width 15 height 15
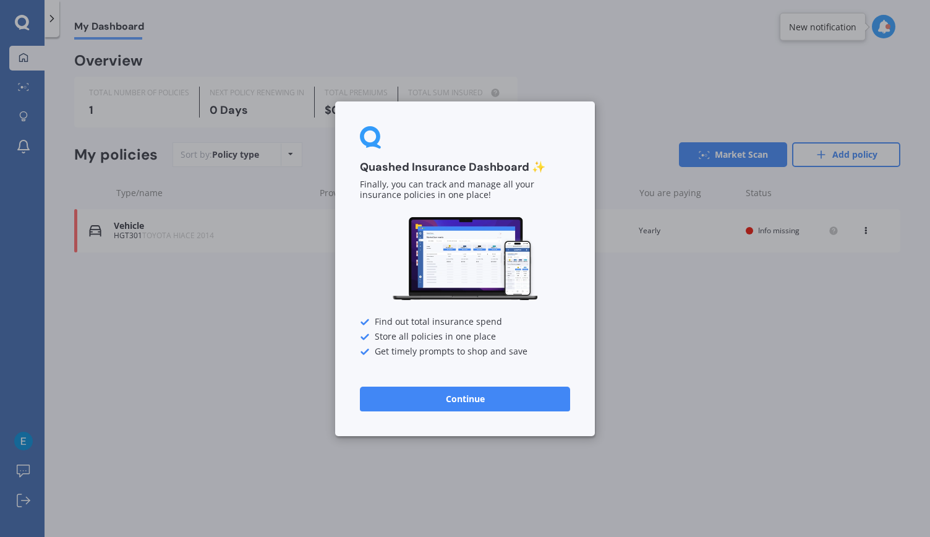
click at [492, 400] on button "Continue" at bounding box center [465, 398] width 210 height 25
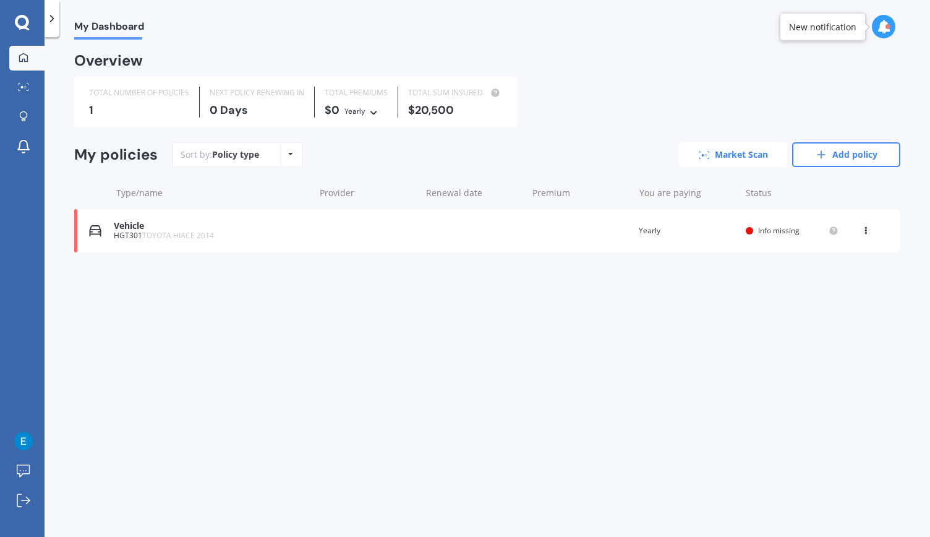
click at [717, 157] on link "Market Scan" at bounding box center [733, 154] width 108 height 25
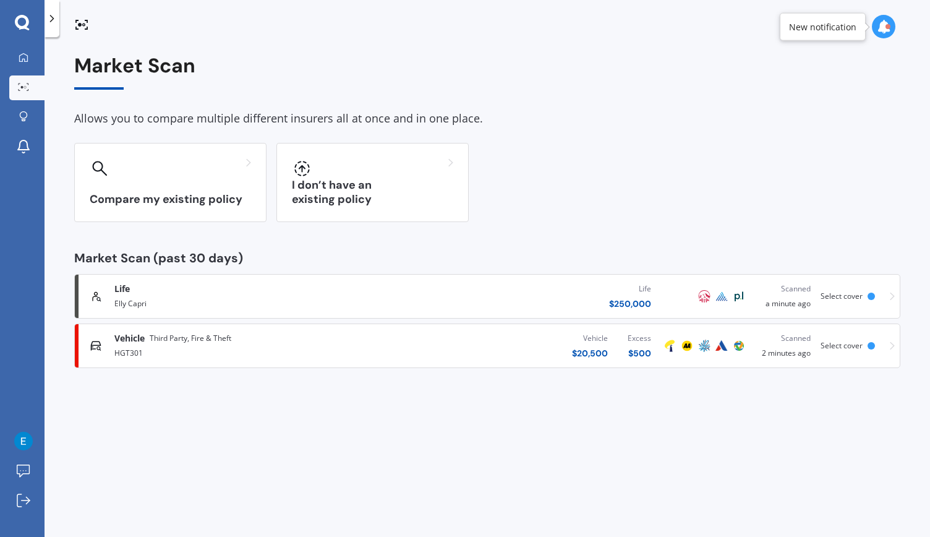
click at [131, 291] on div "Life" at bounding box center [244, 289] width 261 height 12
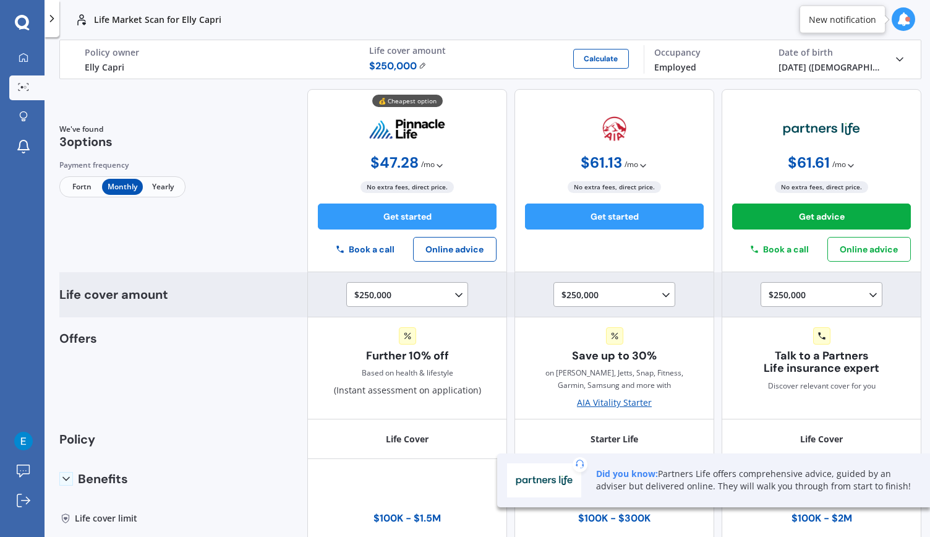
click at [453, 294] on icon at bounding box center [459, 295] width 12 height 12
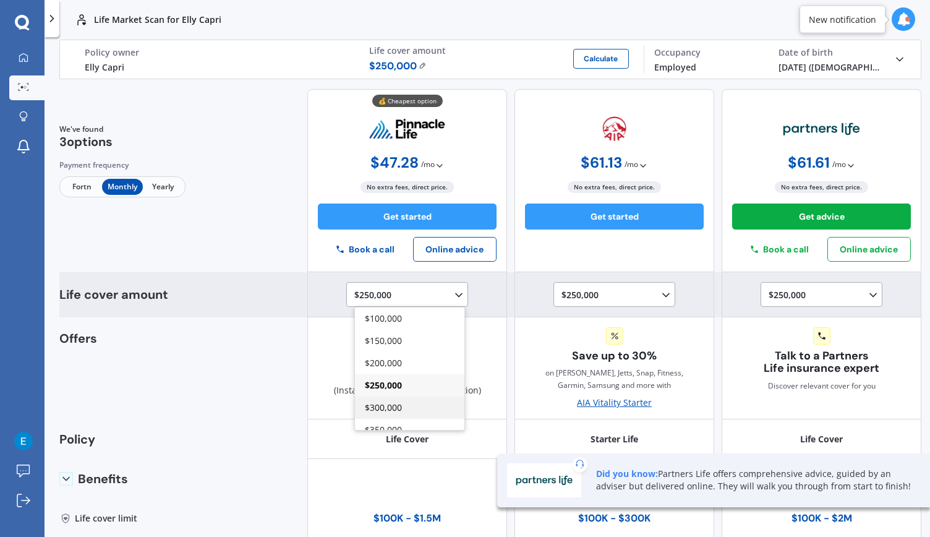
click at [403, 402] on div "$300,000" at bounding box center [410, 408] width 110 height 22
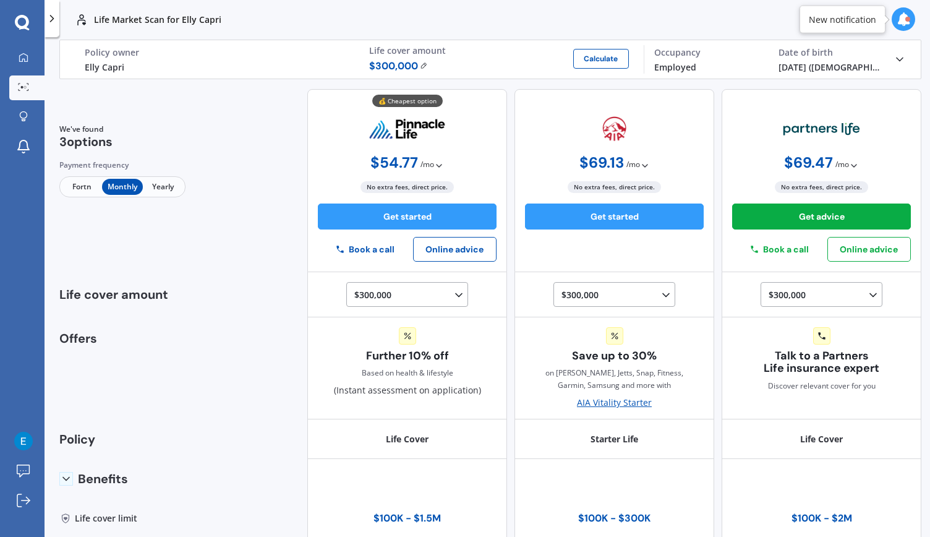
click at [79, 190] on span "Fortn" at bounding box center [82, 187] width 40 height 16
click at [24, 37] on div "My Dashboard Market Scan Explore insurance Notifications Elly Capri Submit feed…" at bounding box center [22, 268] width 45 height 537
click at [22, 28] on icon at bounding box center [22, 22] width 14 height 14
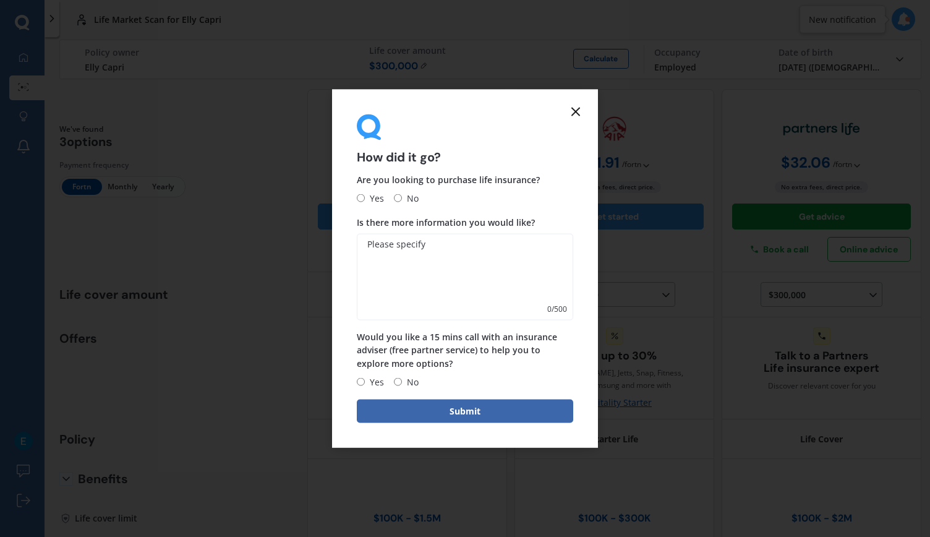
click at [572, 116] on icon at bounding box center [576, 112] width 15 height 15
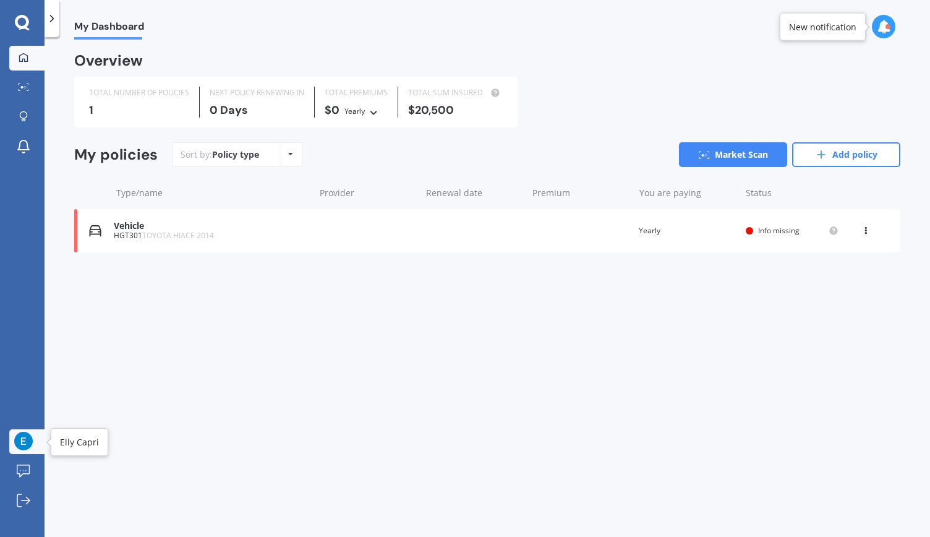
click at [29, 444] on img at bounding box center [23, 441] width 19 height 19
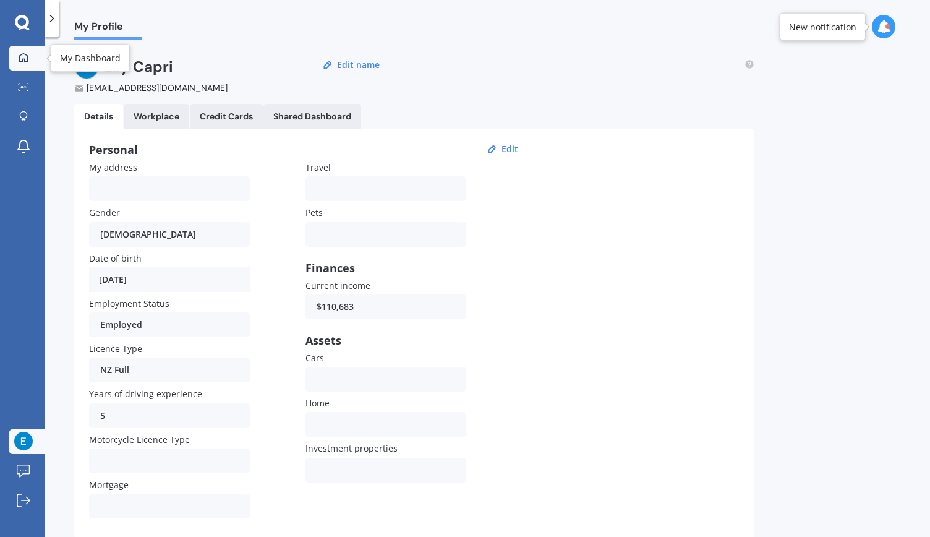
click at [28, 59] on div at bounding box center [23, 58] width 19 height 11
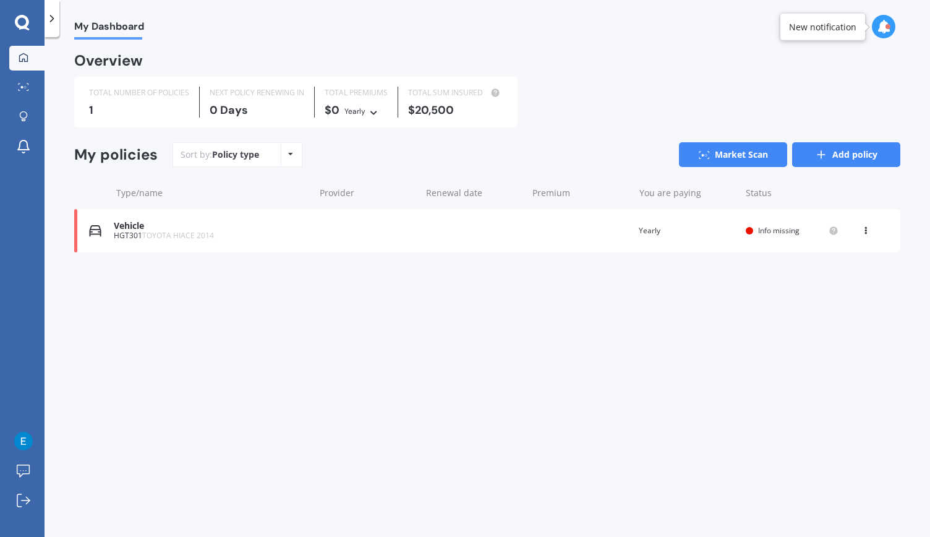
click at [825, 146] on link "Add policy" at bounding box center [847, 154] width 108 height 25
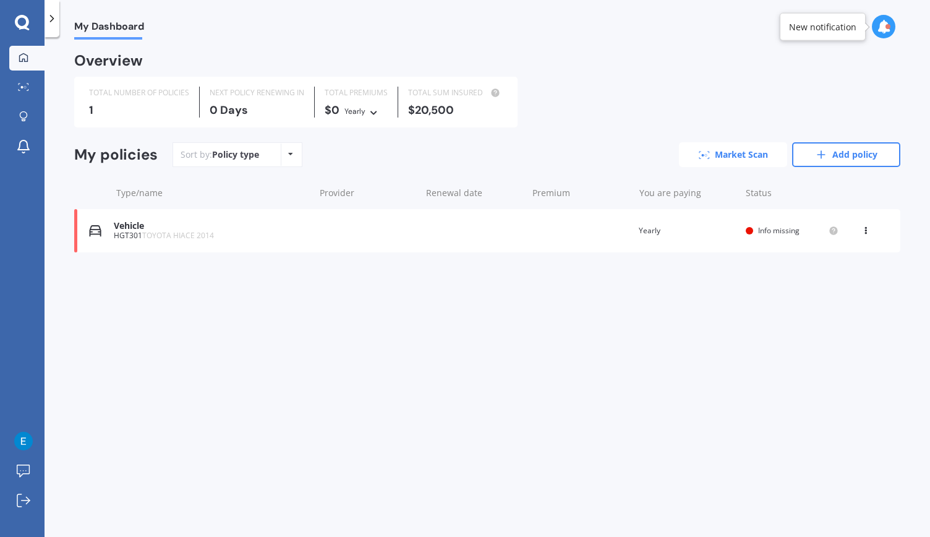
click at [755, 153] on link "Market Scan" at bounding box center [733, 154] width 108 height 25
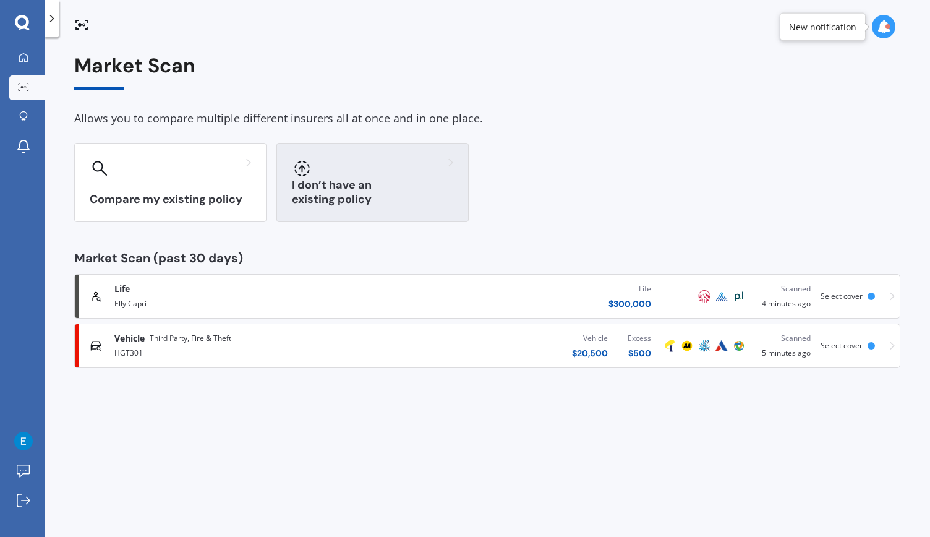
click at [323, 186] on div "I don’t have an existing policy" at bounding box center [373, 182] width 192 height 79
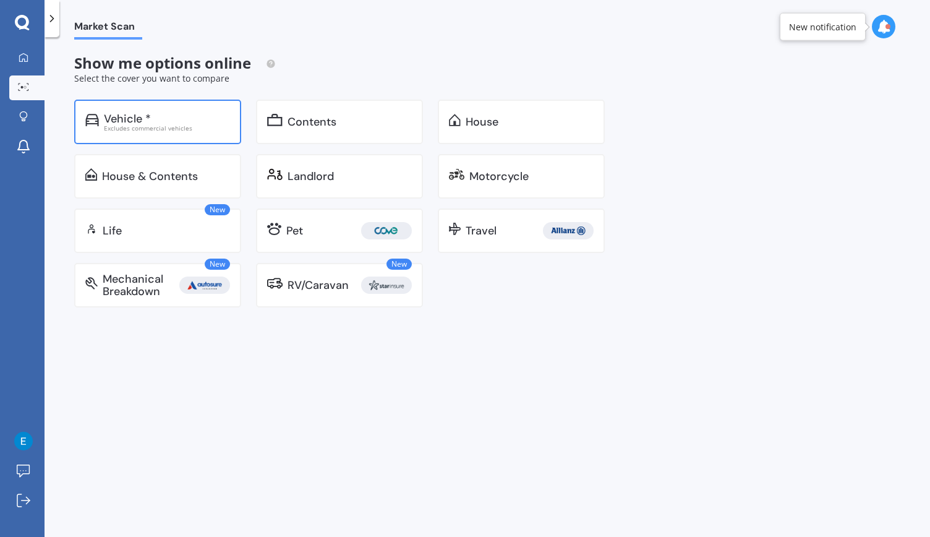
click at [144, 122] on div "Vehicle *" at bounding box center [127, 119] width 47 height 12
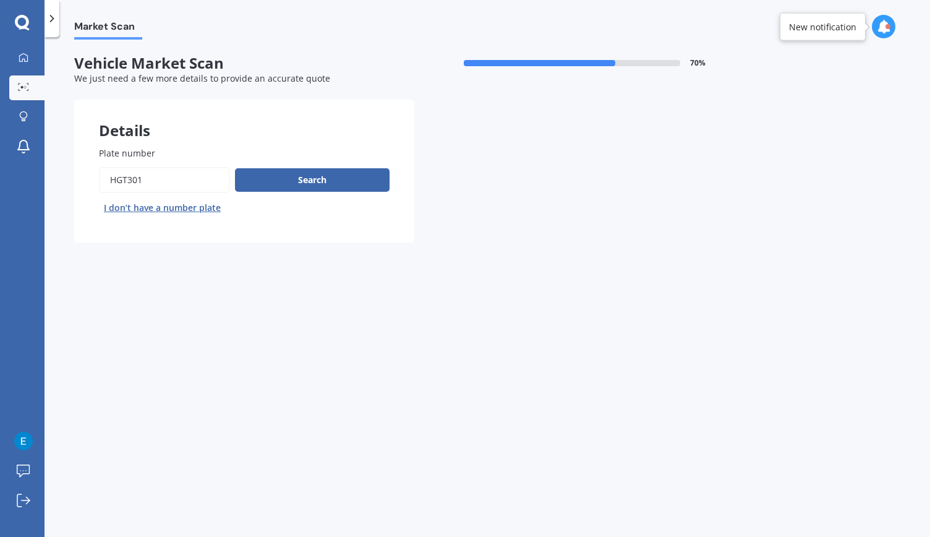
click at [166, 178] on input "Plate number" at bounding box center [164, 180] width 131 height 26
type input "H"
type input "htrdnu"
click at [280, 185] on button "Search" at bounding box center [312, 180] width 155 height 24
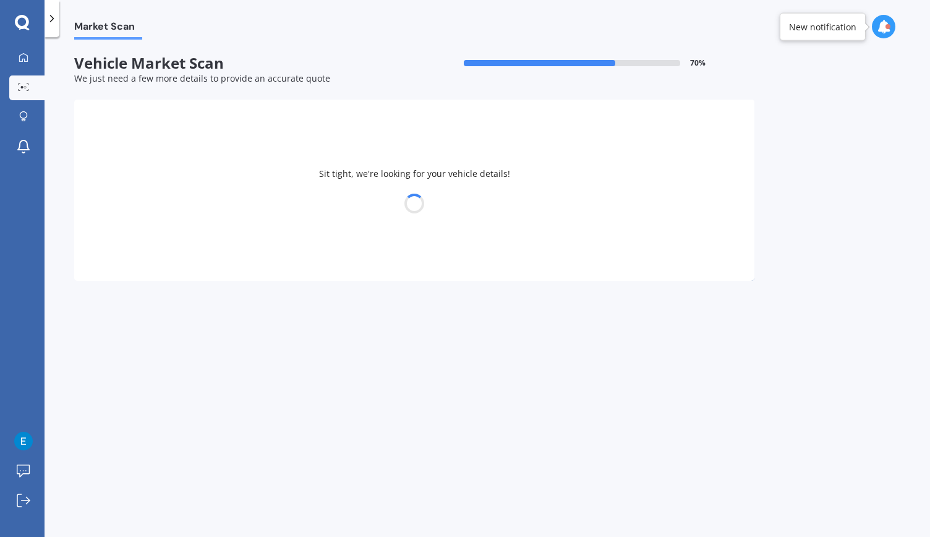
select select "TOYOTA"
select select "86"
select select "08"
select select "03"
select select "1974"
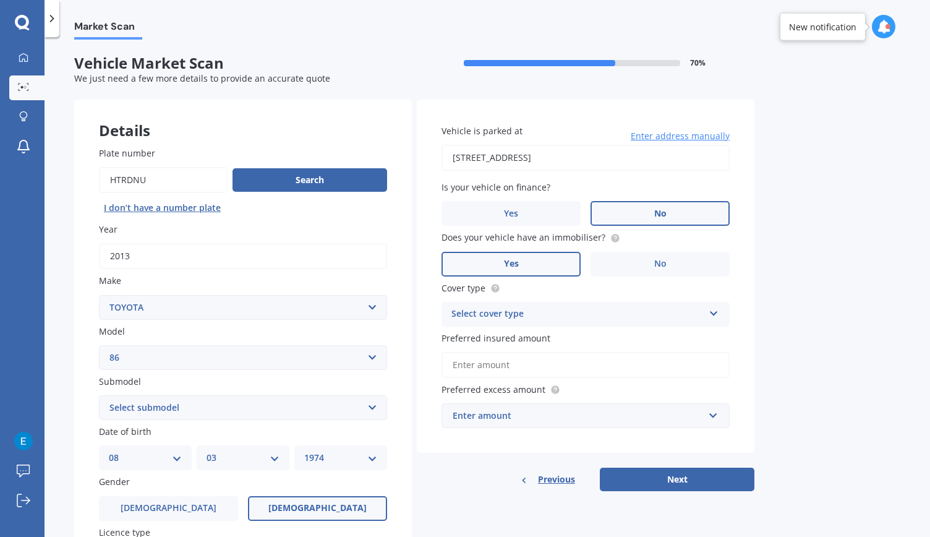
scroll to position [309, 0]
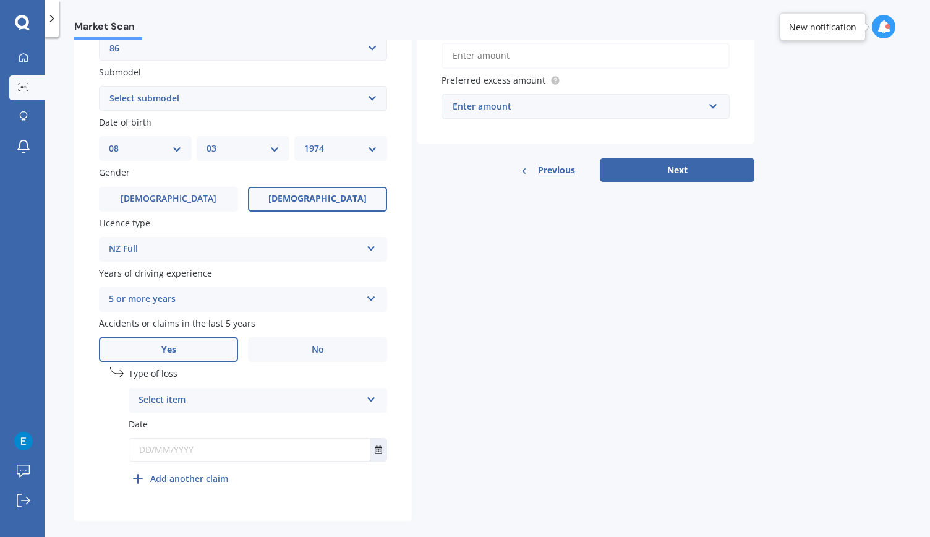
click at [195, 402] on div "Select item" at bounding box center [250, 400] width 223 height 15
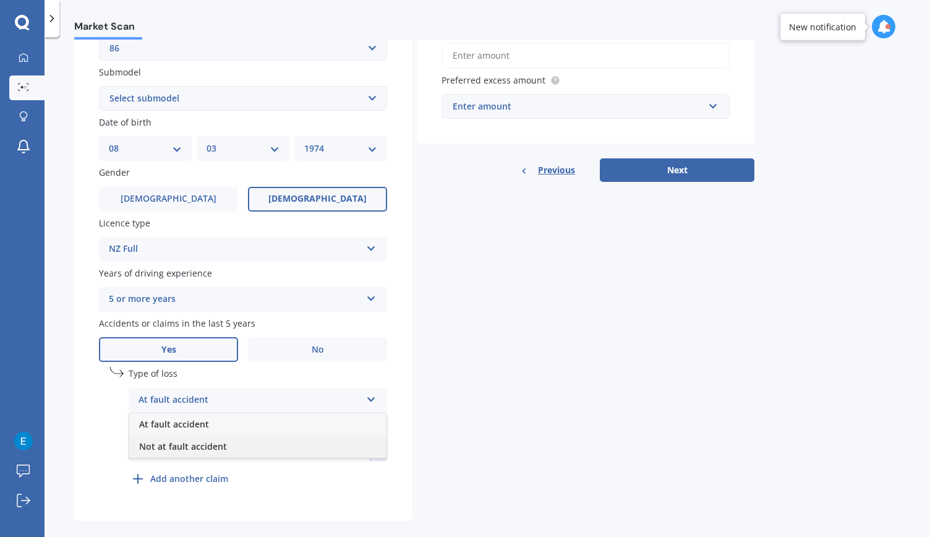
click at [194, 448] on span "Not at fault accident" at bounding box center [183, 446] width 88 height 12
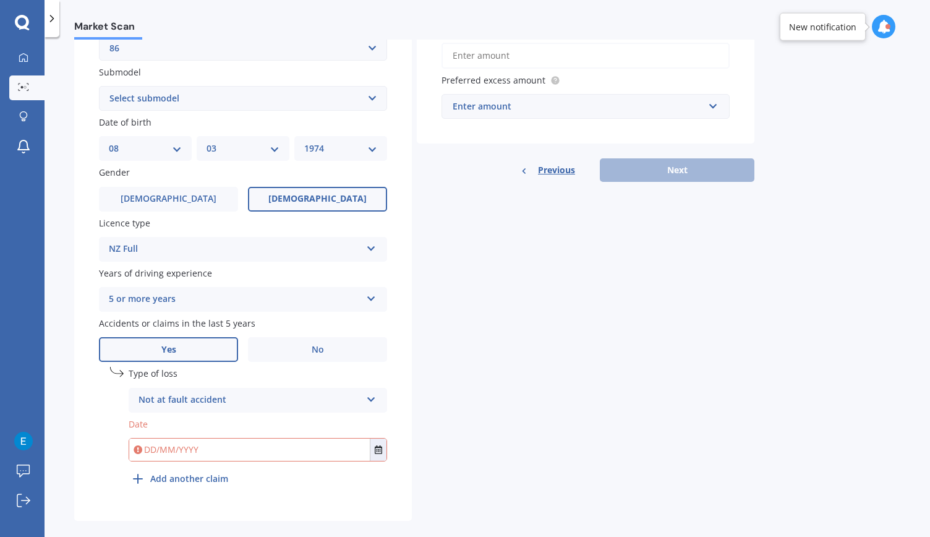
click at [181, 458] on input "text" at bounding box center [249, 450] width 241 height 22
type input "[DATE]"
click at [564, 428] on div "Details Plate number Search I don’t have a number plate Year [DATE] Make Select…" at bounding box center [414, 155] width 681 height 731
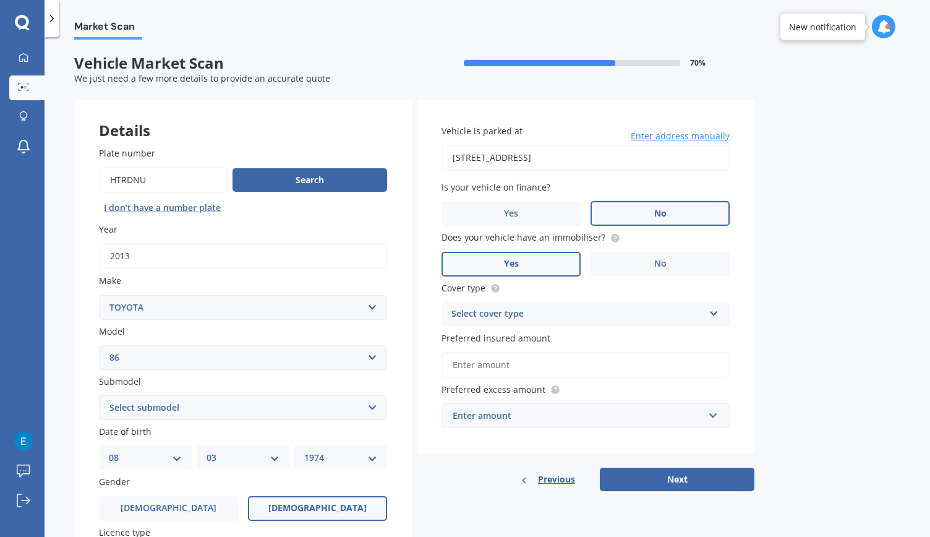
click at [509, 317] on div "Select cover type" at bounding box center [578, 314] width 252 height 15
click at [517, 341] on div "Comprehensive" at bounding box center [585, 338] width 287 height 22
drag, startPoint x: 514, startPoint y: 365, endPoint x: 522, endPoint y: 362, distance: 8.0
click at [514, 365] on input "Preferred insured amount" at bounding box center [586, 365] width 288 height 26
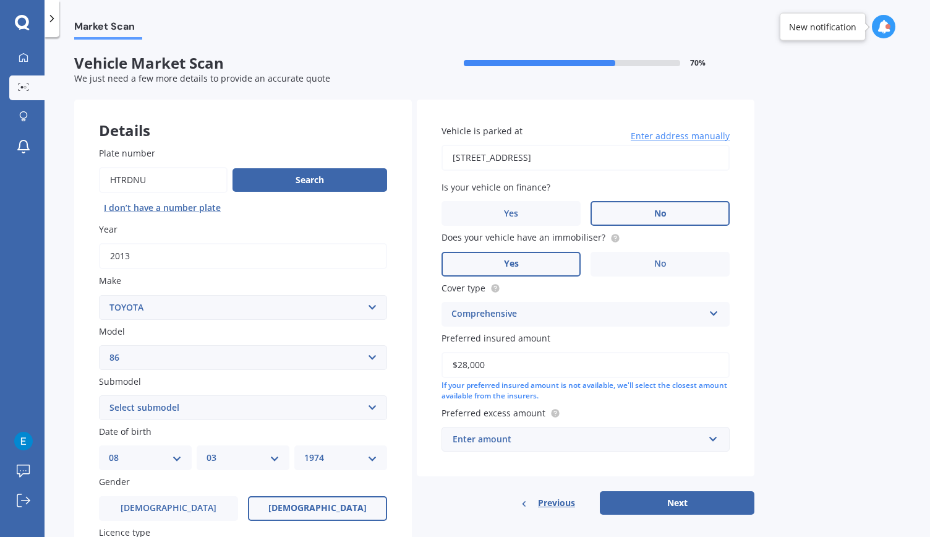
click at [465, 366] on input "$28,000" at bounding box center [586, 365] width 288 height 26
type input "$29,000"
click at [811, 336] on div "Market Scan Vehicle Market Scan 70 % We just need a few more details to provide…" at bounding box center [488, 290] width 886 height 500
click at [553, 443] on div "Enter amount" at bounding box center [578, 439] width 251 height 14
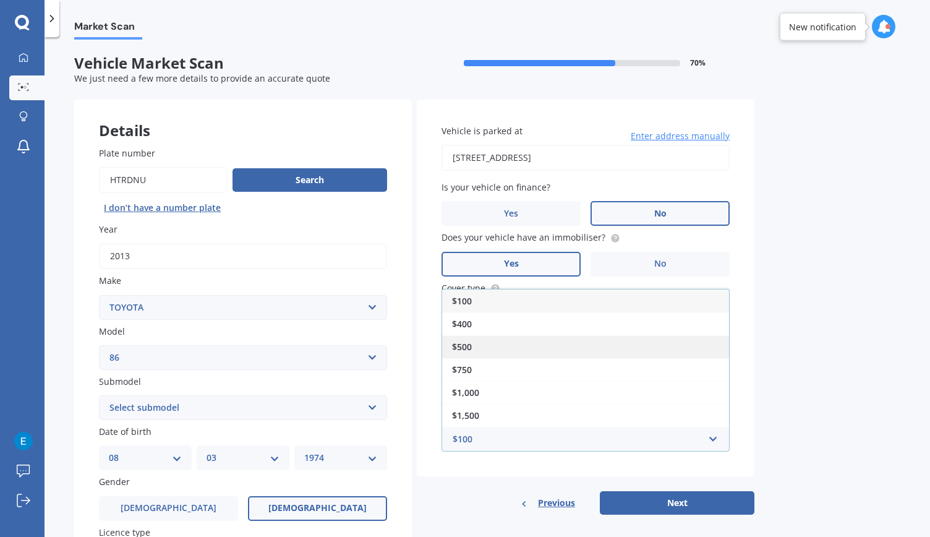
click at [498, 350] on div "$500" at bounding box center [585, 346] width 287 height 23
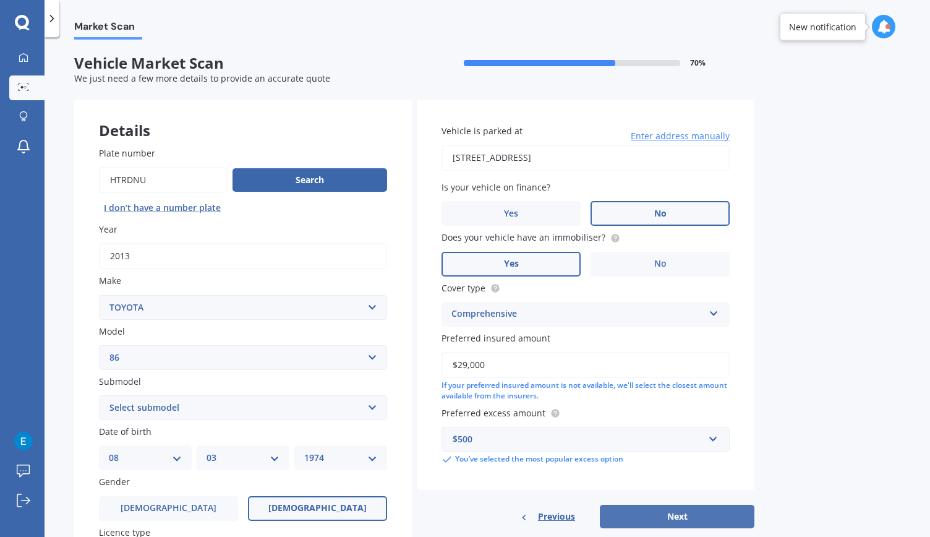
click at [647, 509] on button "Next" at bounding box center [677, 517] width 155 height 24
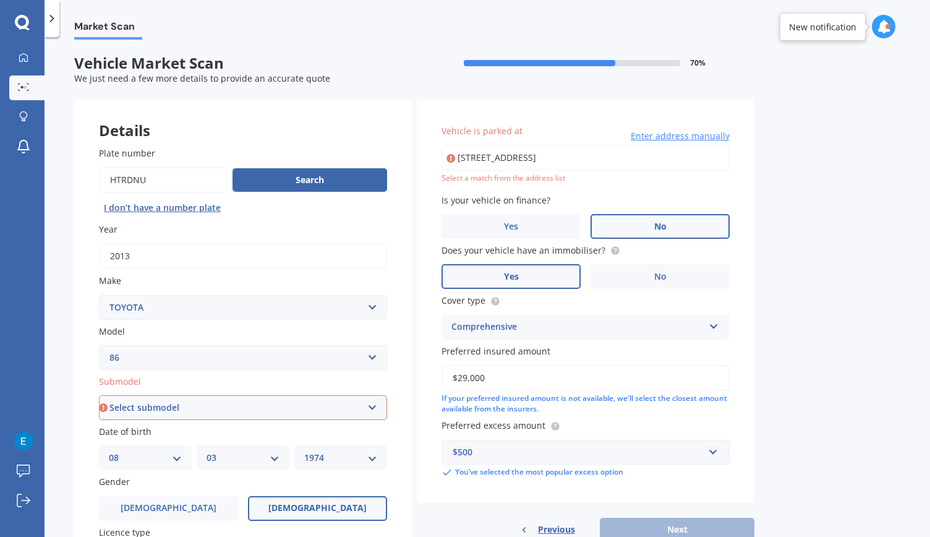
click at [538, 161] on input "[STREET_ADDRESS]" at bounding box center [586, 158] width 288 height 26
type input "[STREET_ADDRESS]"
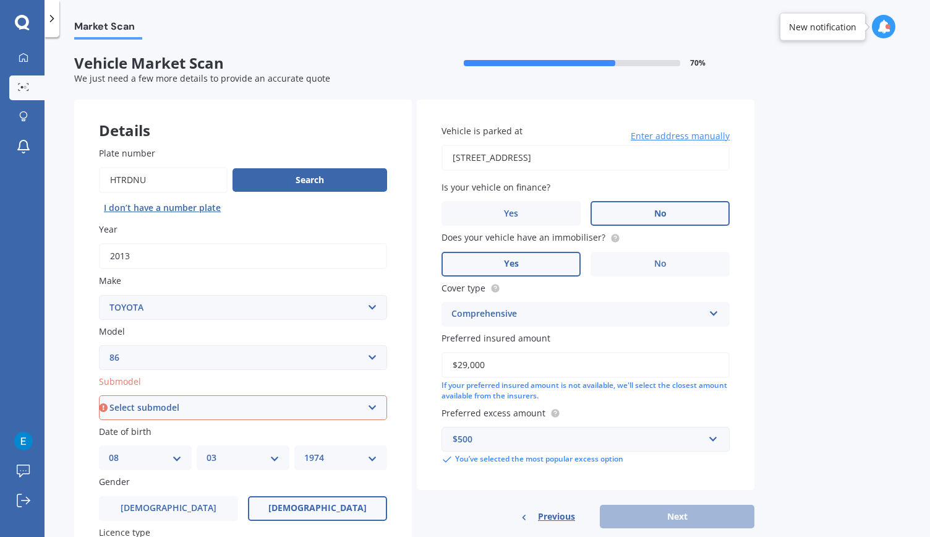
scroll to position [327, 0]
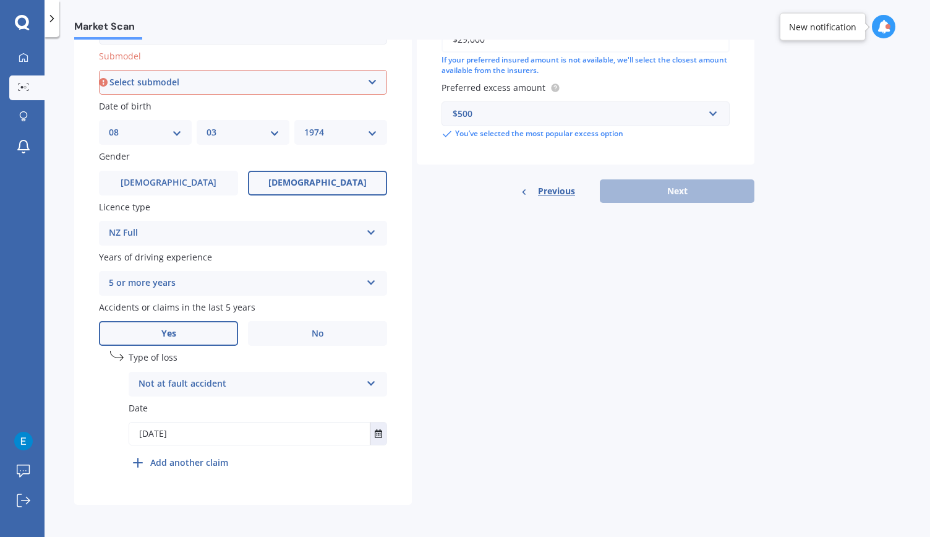
click at [659, 186] on div "Previous Next" at bounding box center [586, 191] width 338 height 24
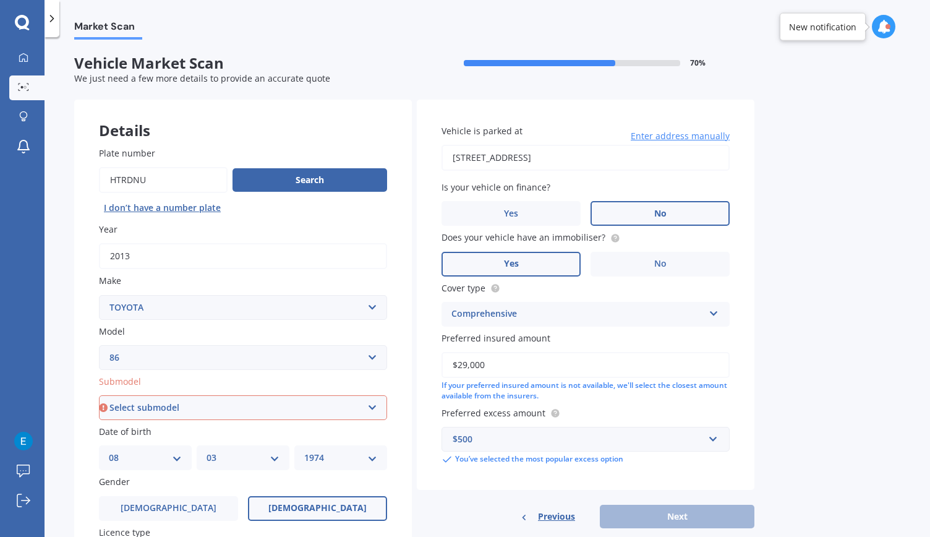
click at [500, 367] on input "$29,000" at bounding box center [586, 365] width 288 height 26
click at [255, 419] on select "Select submodel GTR auto GTR manual Manual 2.0 GT Sports 2.0" at bounding box center [243, 407] width 288 height 25
select select "SPORTS 2.0"
click at [99, 396] on select "Select submodel GTR auto GTR manual Manual 2.0 GT Sports 2.0" at bounding box center [243, 407] width 288 height 25
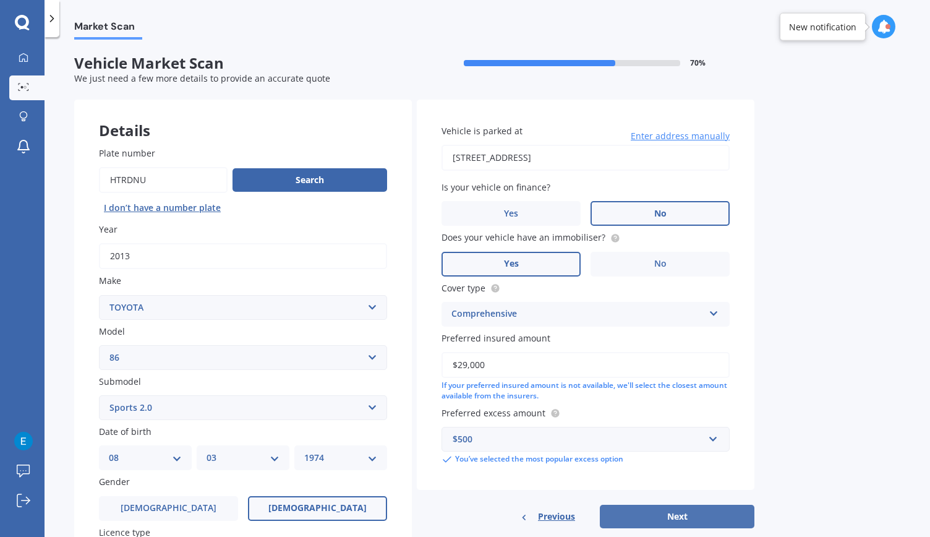
click at [654, 510] on button "Next" at bounding box center [677, 517] width 155 height 24
select select "08"
select select "03"
select select "1974"
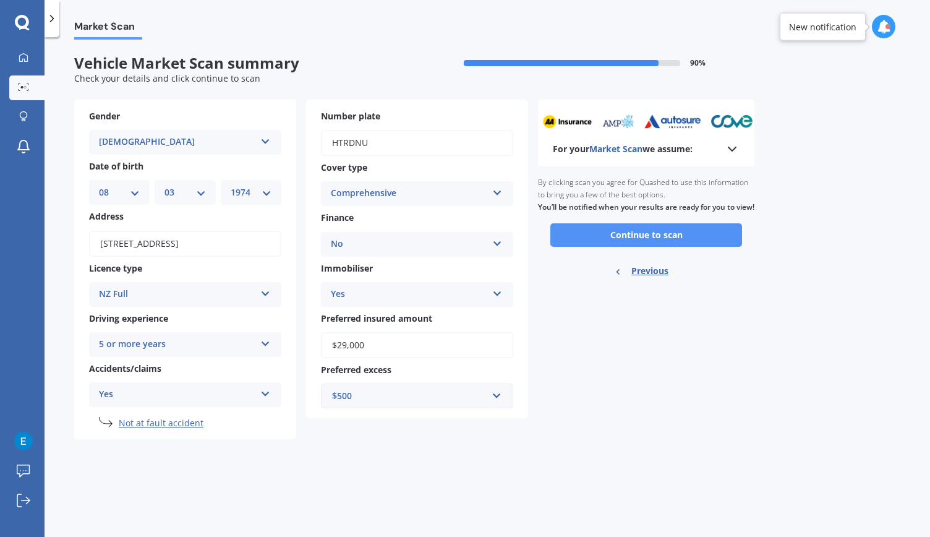
click at [647, 239] on button "Continue to scan" at bounding box center [647, 235] width 192 height 24
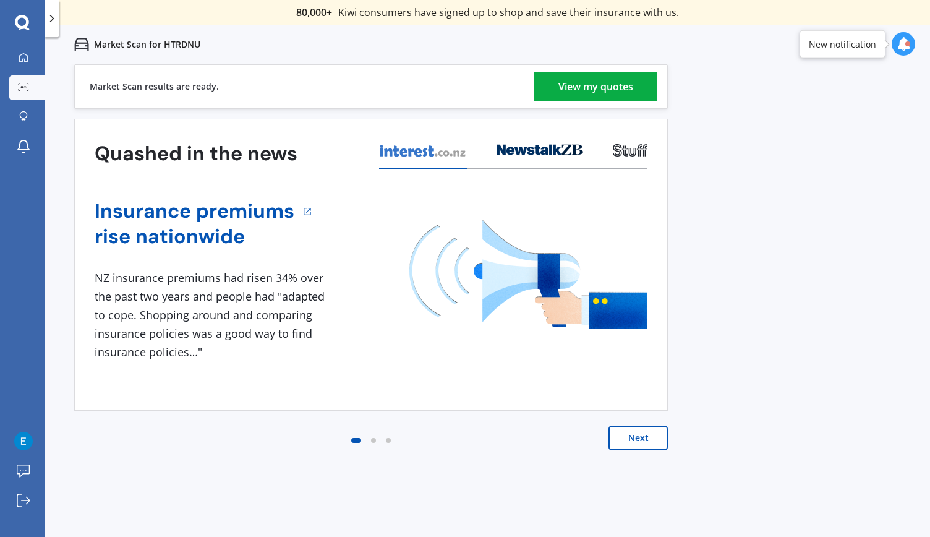
click at [578, 91] on div "View my quotes" at bounding box center [596, 87] width 75 height 30
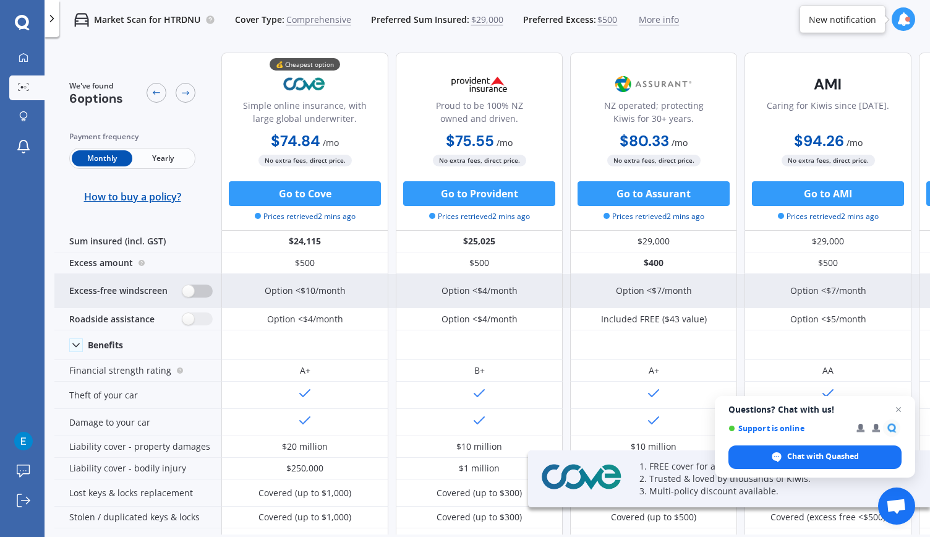
click at [194, 291] on label at bounding box center [198, 291] width 30 height 13
radio input "true"
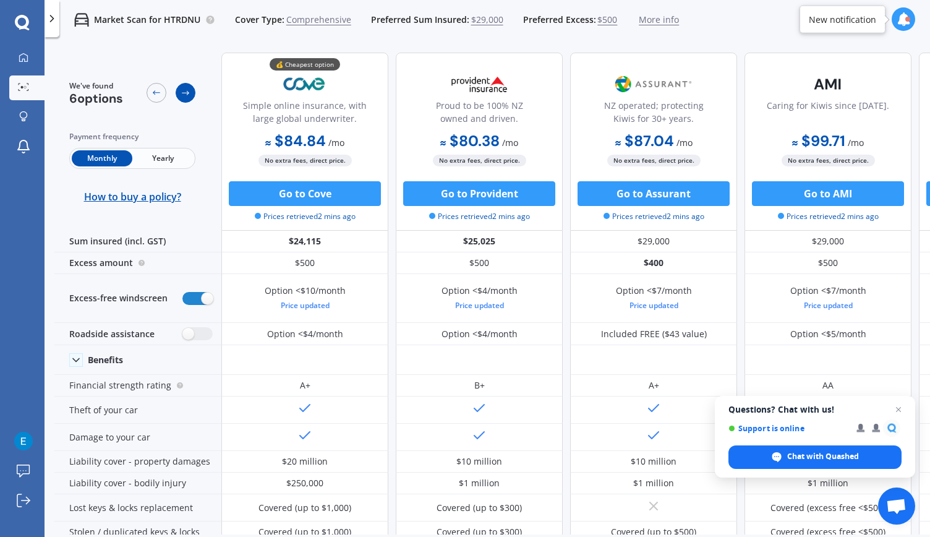
click at [186, 93] on icon at bounding box center [186, 93] width 10 height 10
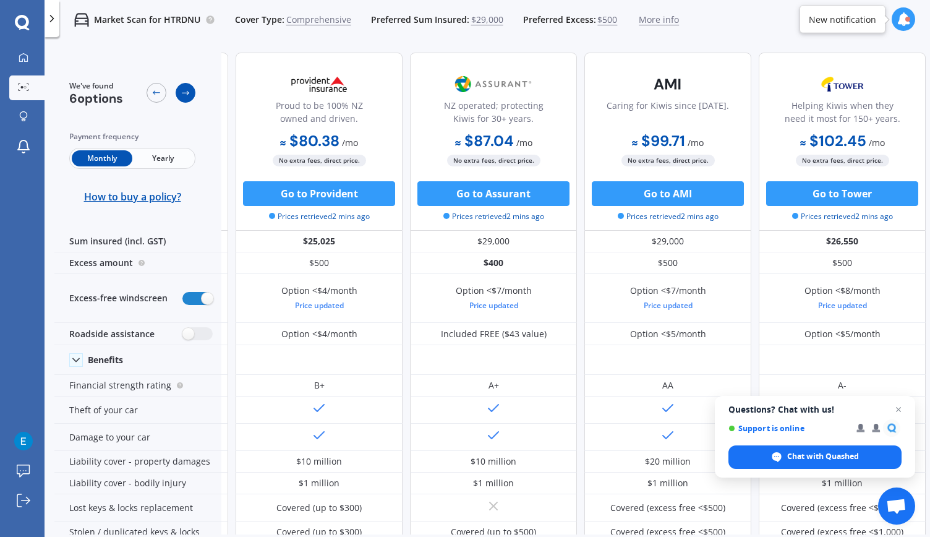
scroll to position [0, 167]
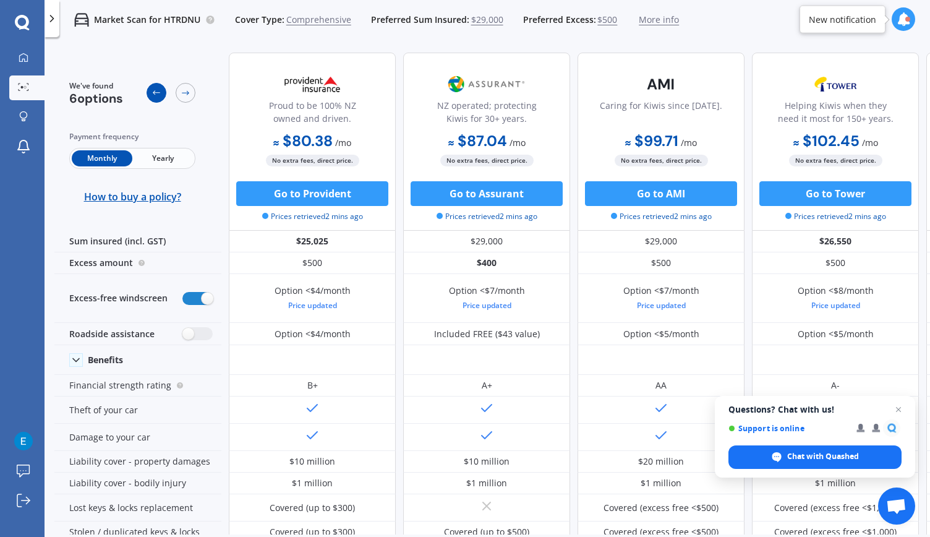
click at [155, 93] on icon at bounding box center [157, 93] width 10 height 10
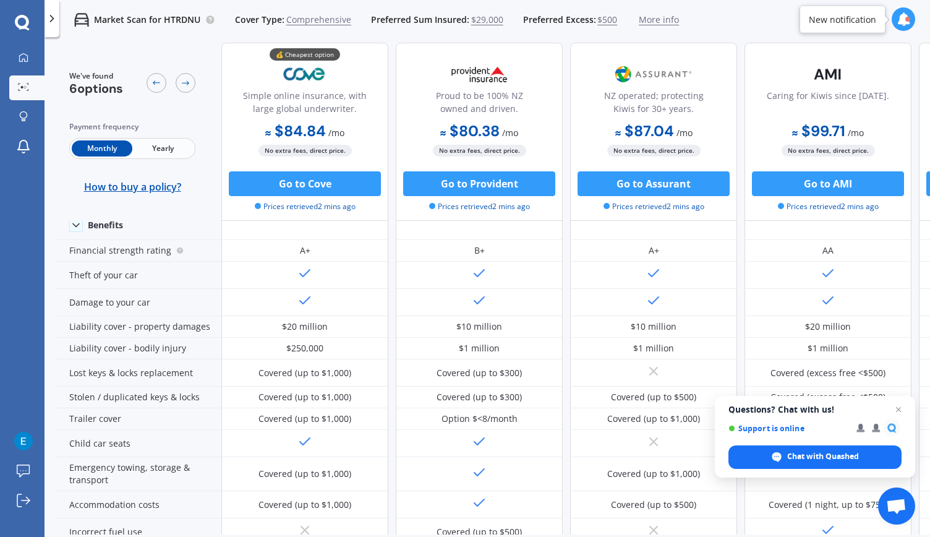
scroll to position [0, 0]
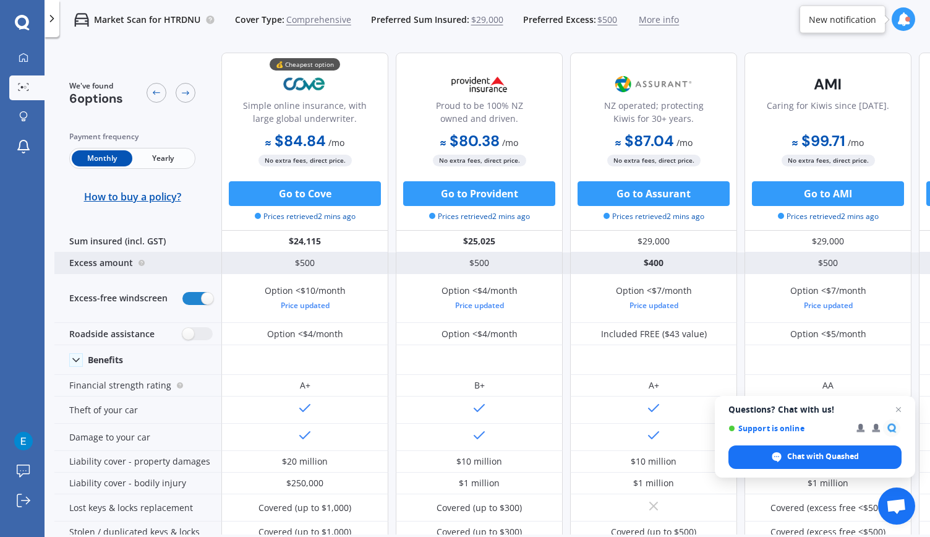
click at [495, 268] on div "$500" at bounding box center [479, 263] width 167 height 22
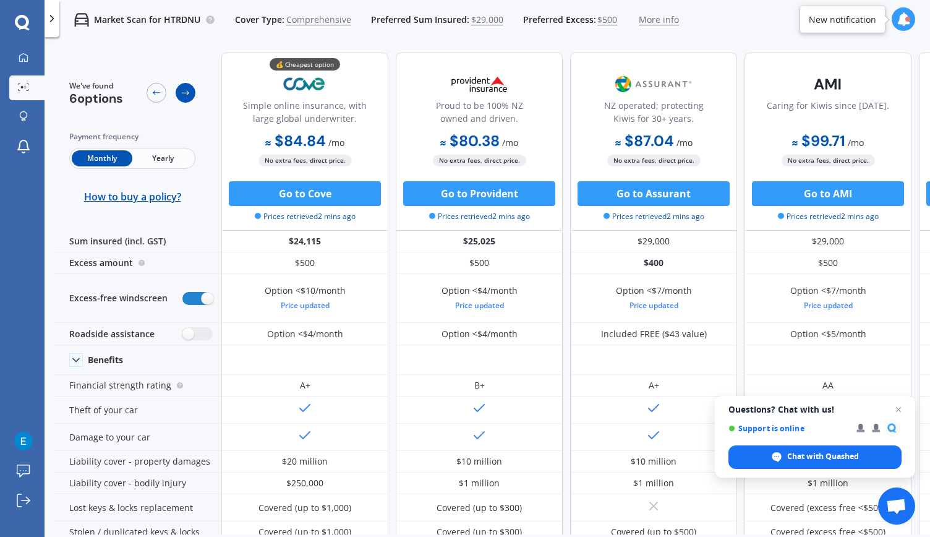
click at [192, 90] on div at bounding box center [186, 93] width 20 height 20
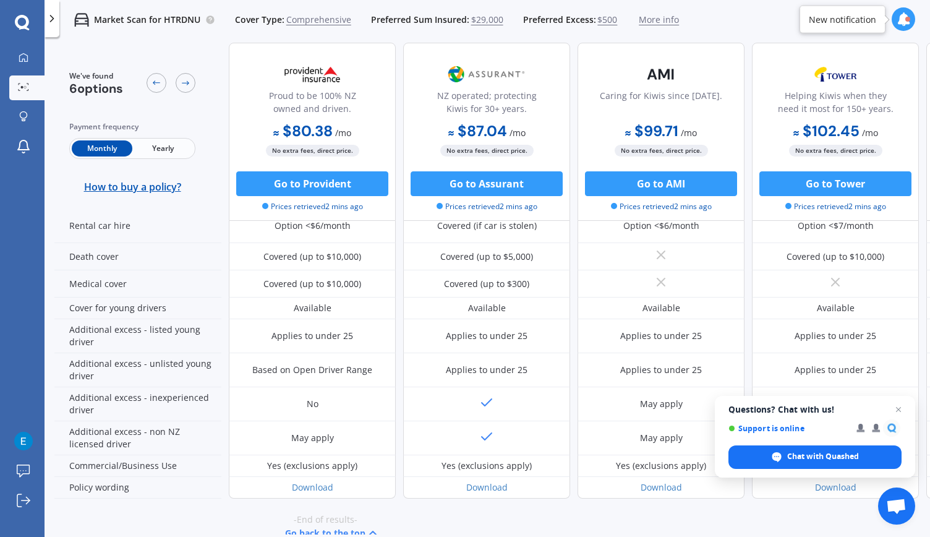
scroll to position [595, 167]
